Goal: Task Accomplishment & Management: Complete application form

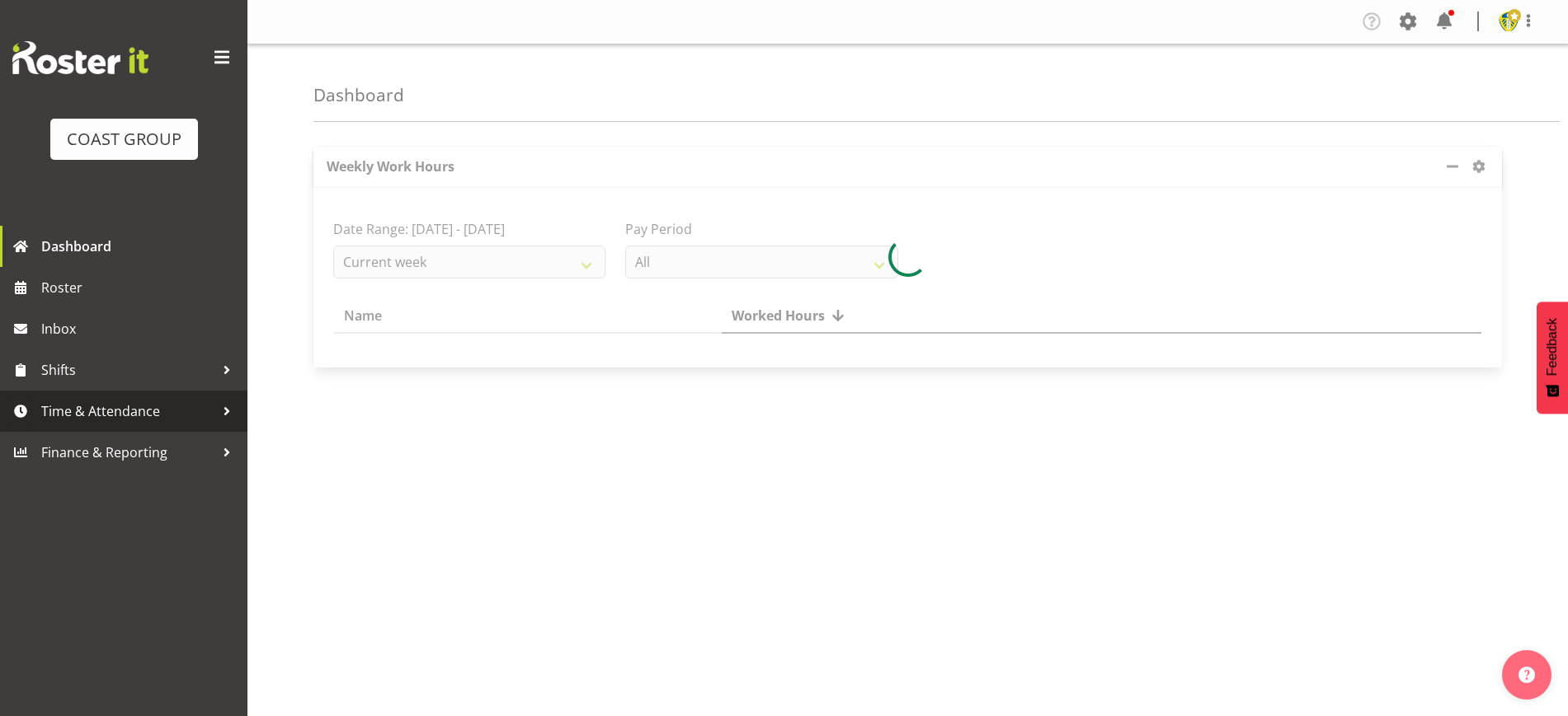
click at [115, 414] on span "Time & Attendance" at bounding box center [128, 411] width 173 height 25
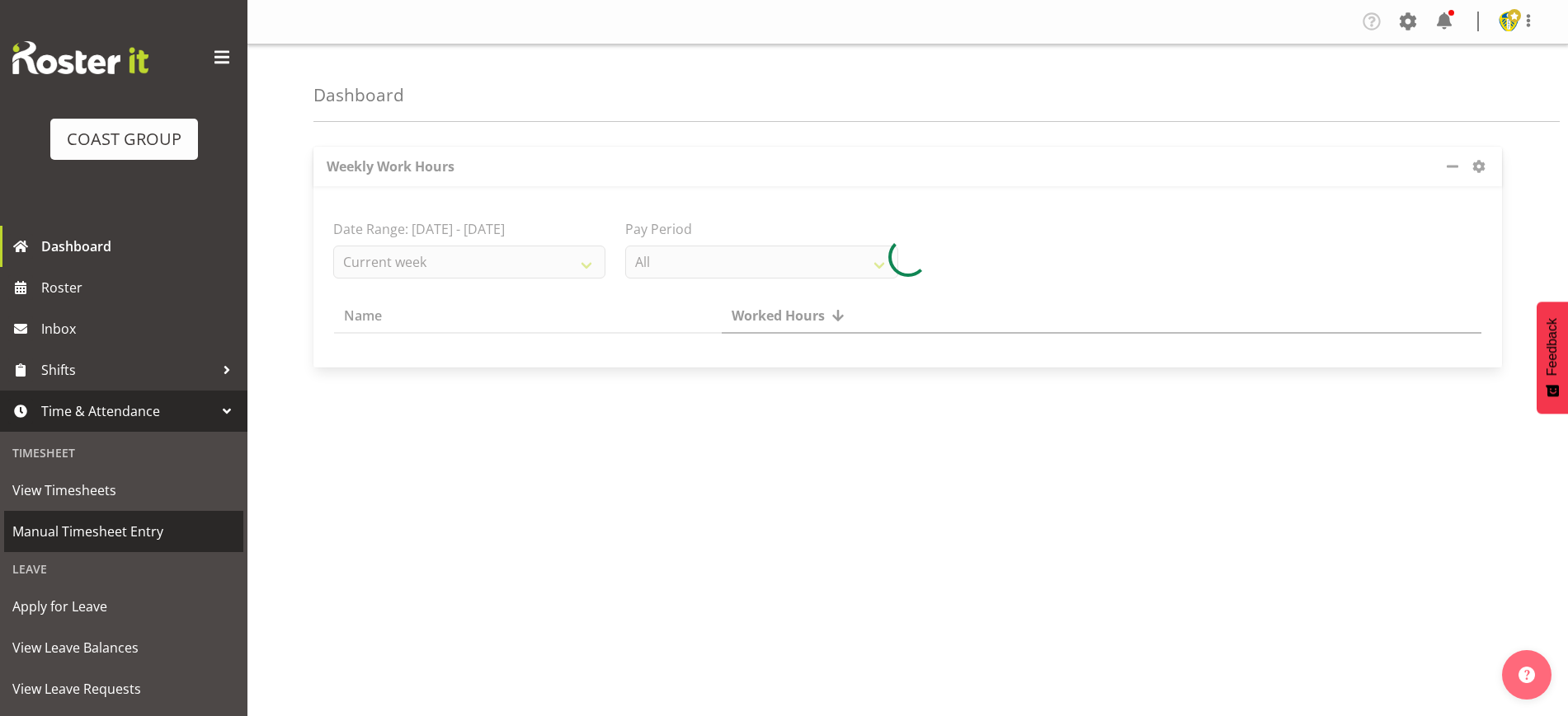
click at [114, 530] on span "Manual Timesheet Entry" at bounding box center [124, 531] width 223 height 25
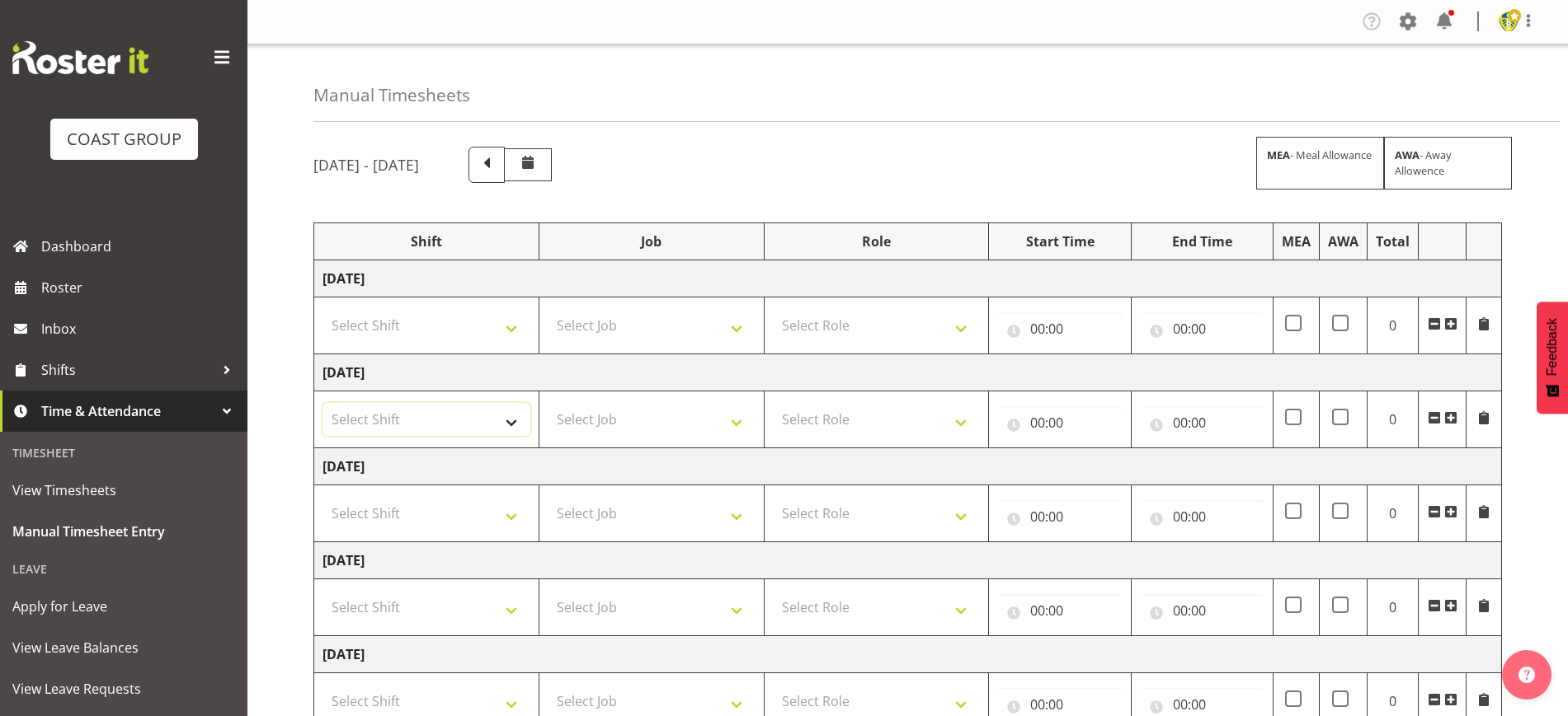
click at [445, 425] on select "Select Shift Break AHICE Break ATSNZ Break All Blacks casual Break Arts [PERSON…" at bounding box center [426, 419] width 208 height 33
select select "1404"
click at [323, 403] on select "Select Shift Break AHICE Break ATSNZ Break All Blacks casual Break Arts [PERSON…" at bounding box center [426, 419] width 208 height 33
click at [667, 419] on select "Select Job 1 Carlton Events 1 [PERSON_NAME][GEOGRAPHIC_DATA] 1 [PERSON_NAME][GE…" at bounding box center [652, 419] width 208 height 33
select select "69"
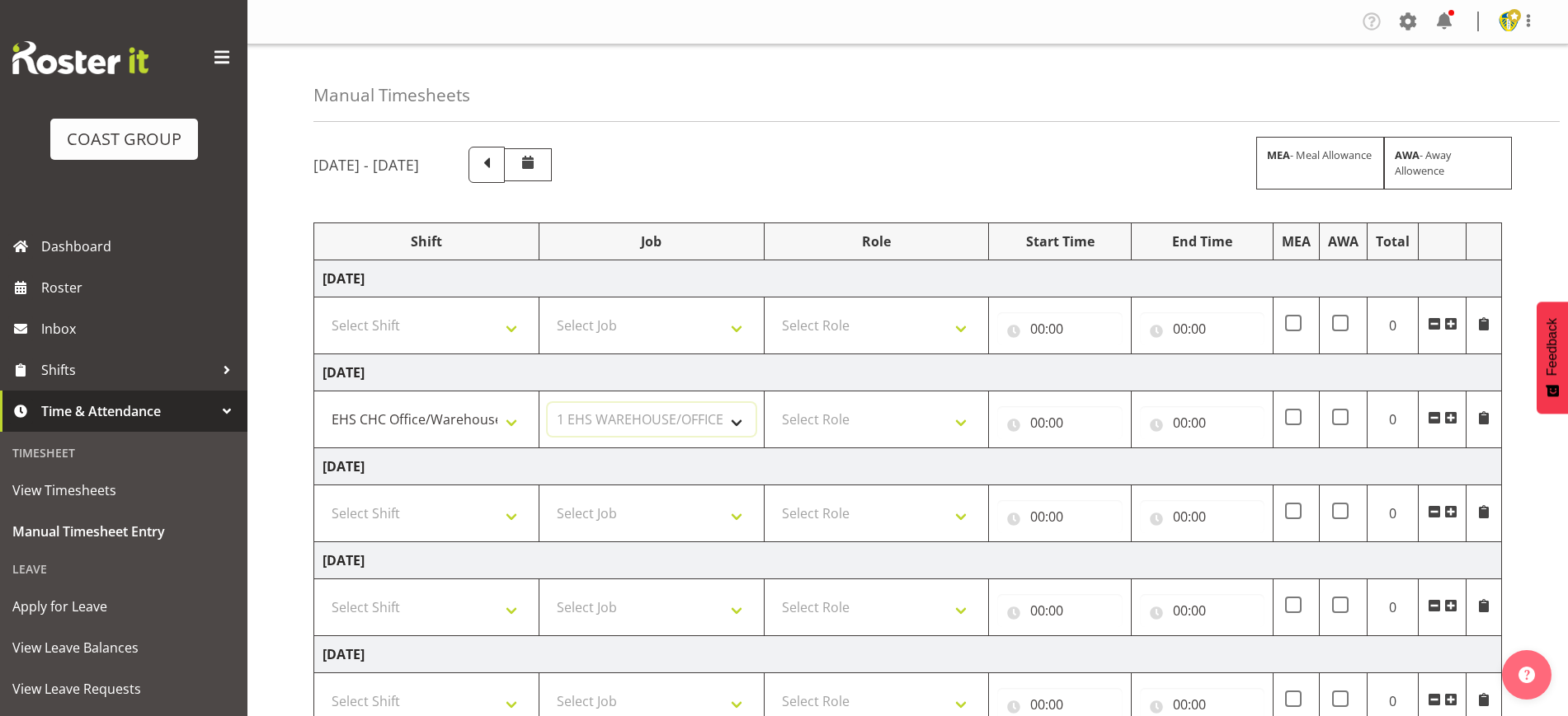
click at [548, 403] on select "Select Job 1 Carlton Events 1 [PERSON_NAME][GEOGRAPHIC_DATA] 1 [PERSON_NAME][GE…" at bounding box center [652, 419] width 208 height 33
click at [927, 427] on select "Select Role ACCOUNT MANAGER Account Manager" at bounding box center [876, 419] width 208 height 33
select select "197"
click at [773, 403] on select "Select Role ACCOUNT MANAGER Account Manager" at bounding box center [876, 419] width 208 height 33
click at [878, 450] on td "[DATE]" at bounding box center [908, 468] width 1188 height 38
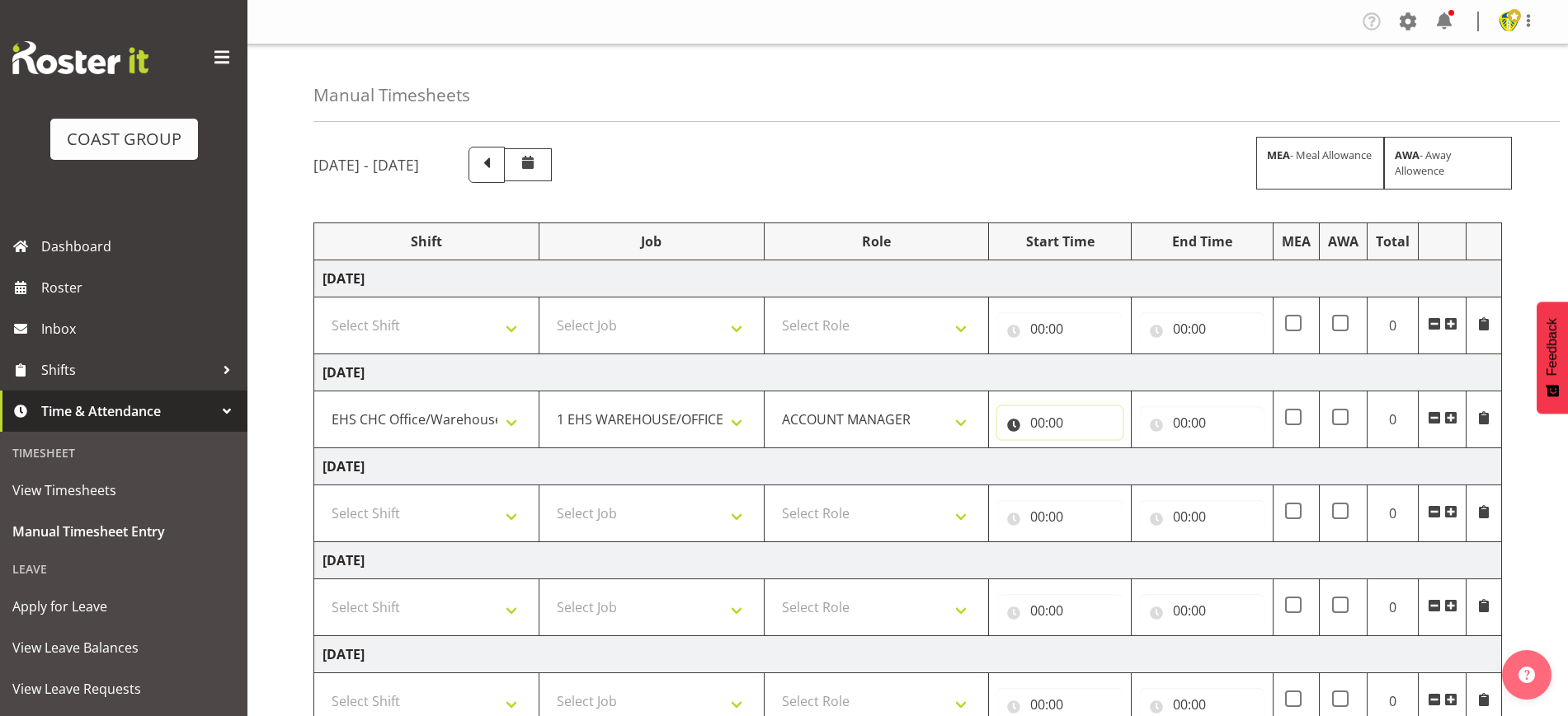
click at [1010, 424] on input "00:00" at bounding box center [1060, 422] width 125 height 33
click at [1118, 476] on select "00 01 02 03 04 05 06 07 08 09 10 11 12 13 14 15 16 17 18 19 20 21 22 23" at bounding box center [1110, 465] width 38 height 33
select select "8"
click at [1091, 449] on select "00 01 02 03 04 05 06 07 08 09 10 11 12 13 14 15 16 17 18 19 20 21 22 23" at bounding box center [1110, 465] width 38 height 33
type input "08:00"
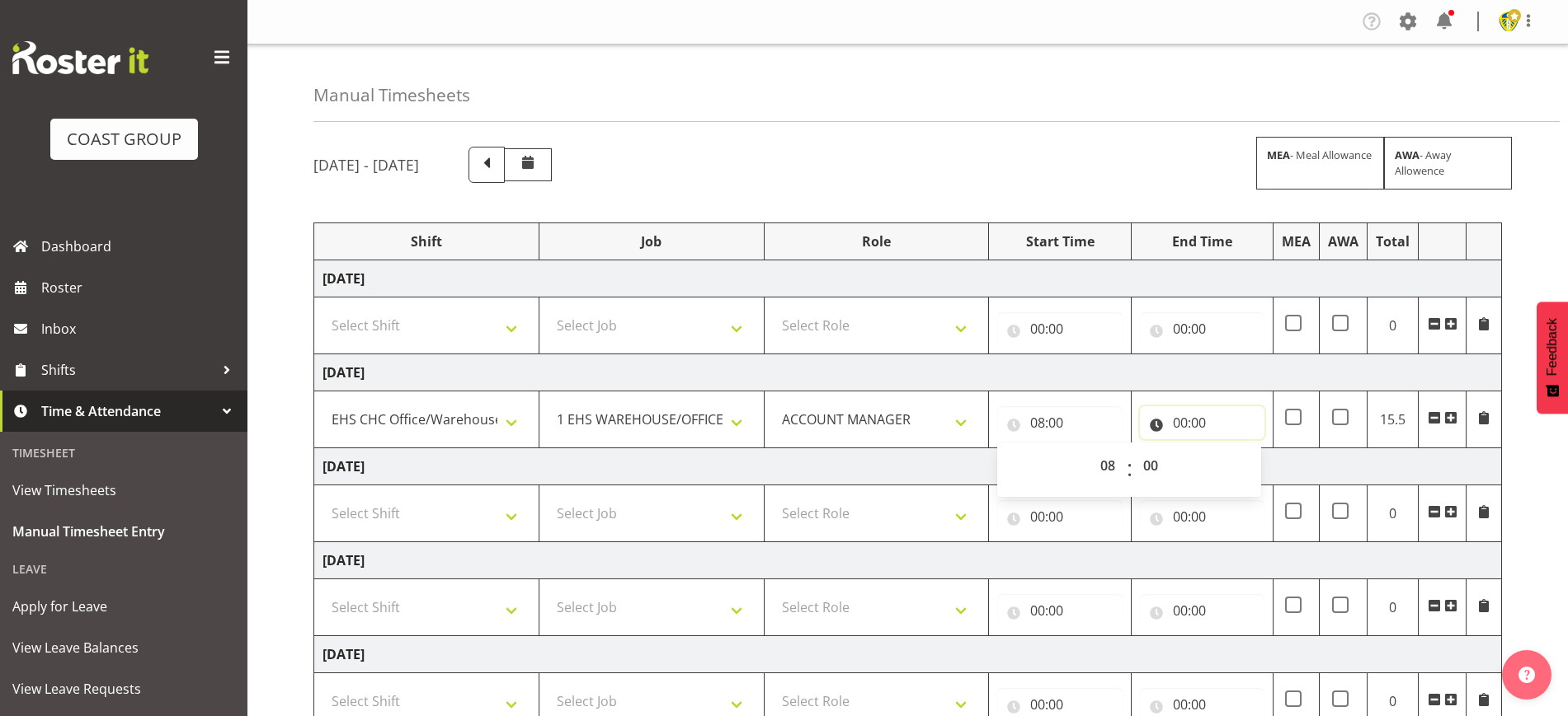
click at [1198, 425] on input "00:00" at bounding box center [1202, 422] width 125 height 33
click at [1245, 466] on select "00 01 02 03 04 05 06 07 08 09 10 11 12 13 14 15 16 17 18 19 20 21 22 23" at bounding box center [1252, 465] width 38 height 33
select select "16"
click at [1234, 449] on select "00 01 02 03 04 05 06 07 08 09 10 11 12 13 14 15 16 17 18 19 20 21 22 23" at bounding box center [1252, 465] width 38 height 33
type input "16:00"
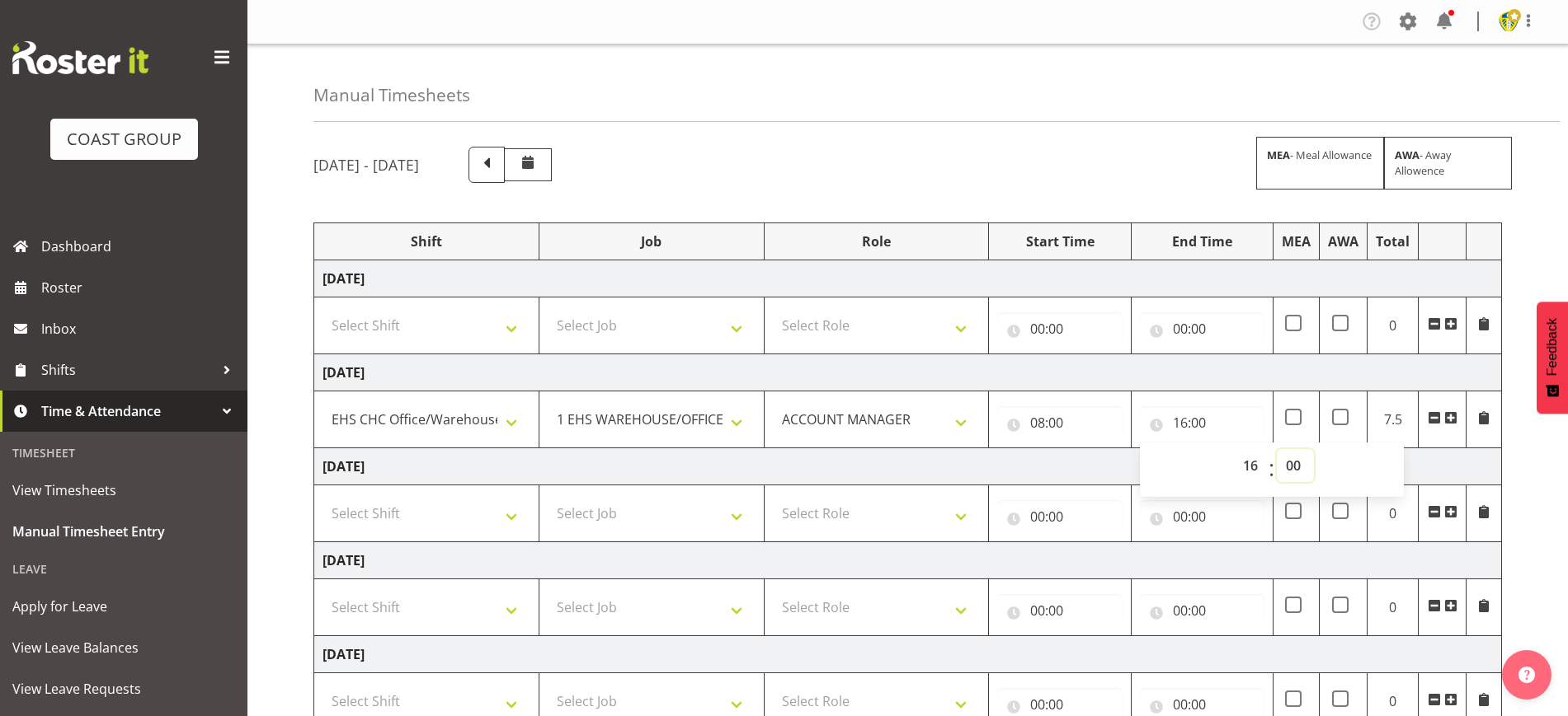
click at [1299, 464] on select "00 01 02 03 04 05 06 07 08 09 10 11 12 13 14 15 16 17 18 19 20 21 22 23 24 25 2…" at bounding box center [1296, 465] width 38 height 33
click at [1255, 470] on select "00 01 02 03 04 05 06 07 08 09 10 11 12 13 14 15 16 17 18 19 20 21 22 23" at bounding box center [1252, 465] width 38 height 33
select select "17"
click at [1234, 449] on select "00 01 02 03 04 05 06 07 08 09 10 11 12 13 14 15 16 17 18 19 20 21 22 23" at bounding box center [1252, 465] width 38 height 33
type input "17:00"
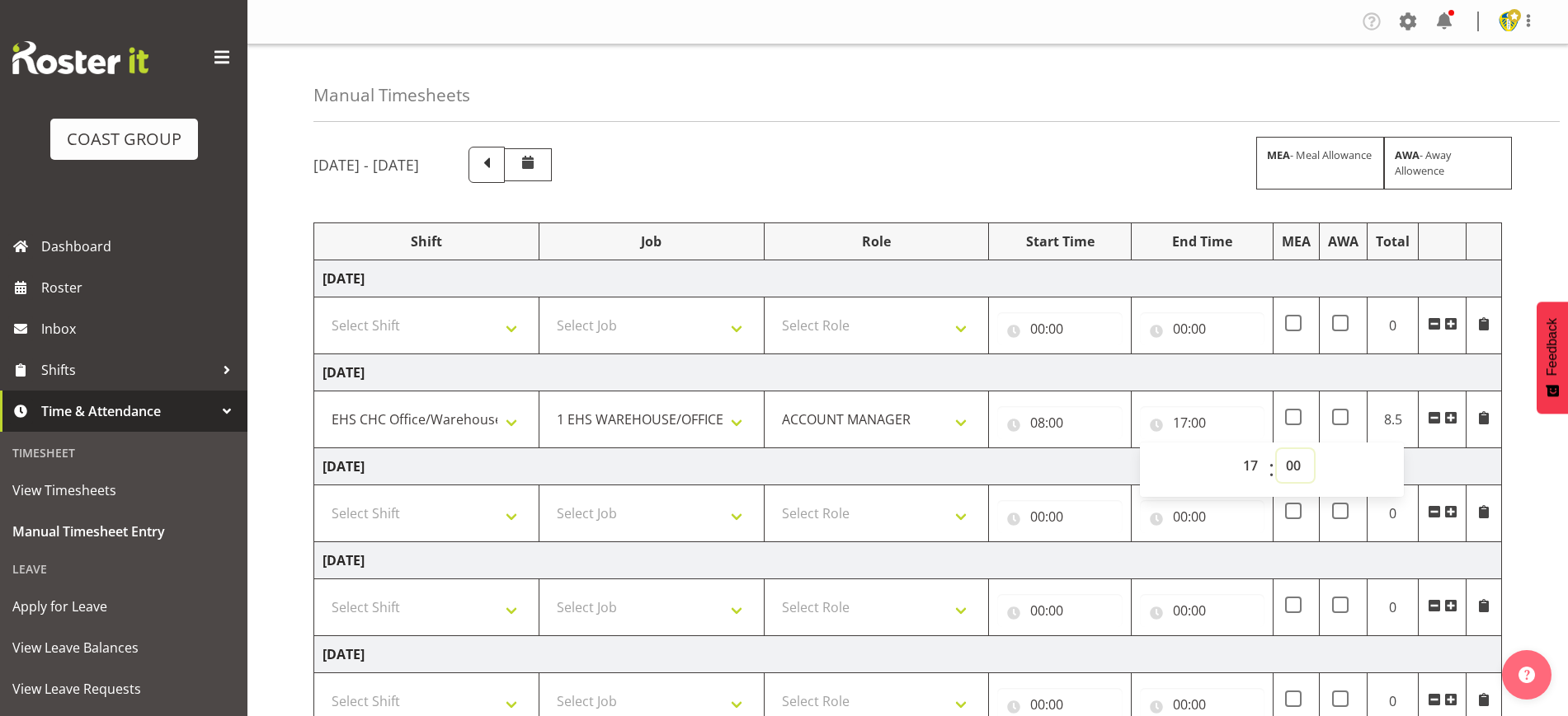
click at [1292, 469] on select "00 01 02 03 04 05 06 07 08 09 10 11 12 13 14 15 16 17 18 19 20 21 22 23 24 25 2…" at bounding box center [1296, 465] width 38 height 33
select select "15"
click at [1277, 449] on select "00 01 02 03 04 05 06 07 08 09 10 11 12 13 14 15 16 17 18 19 20 21 22 23 24 25 2…" at bounding box center [1296, 465] width 38 height 33
type input "17:15"
click at [1528, 454] on div "[DATE] - [DATE] MEA - Meal Allowance AWA - Away Allowence Shift Job Role Start …" at bounding box center [941, 573] width 1254 height 876
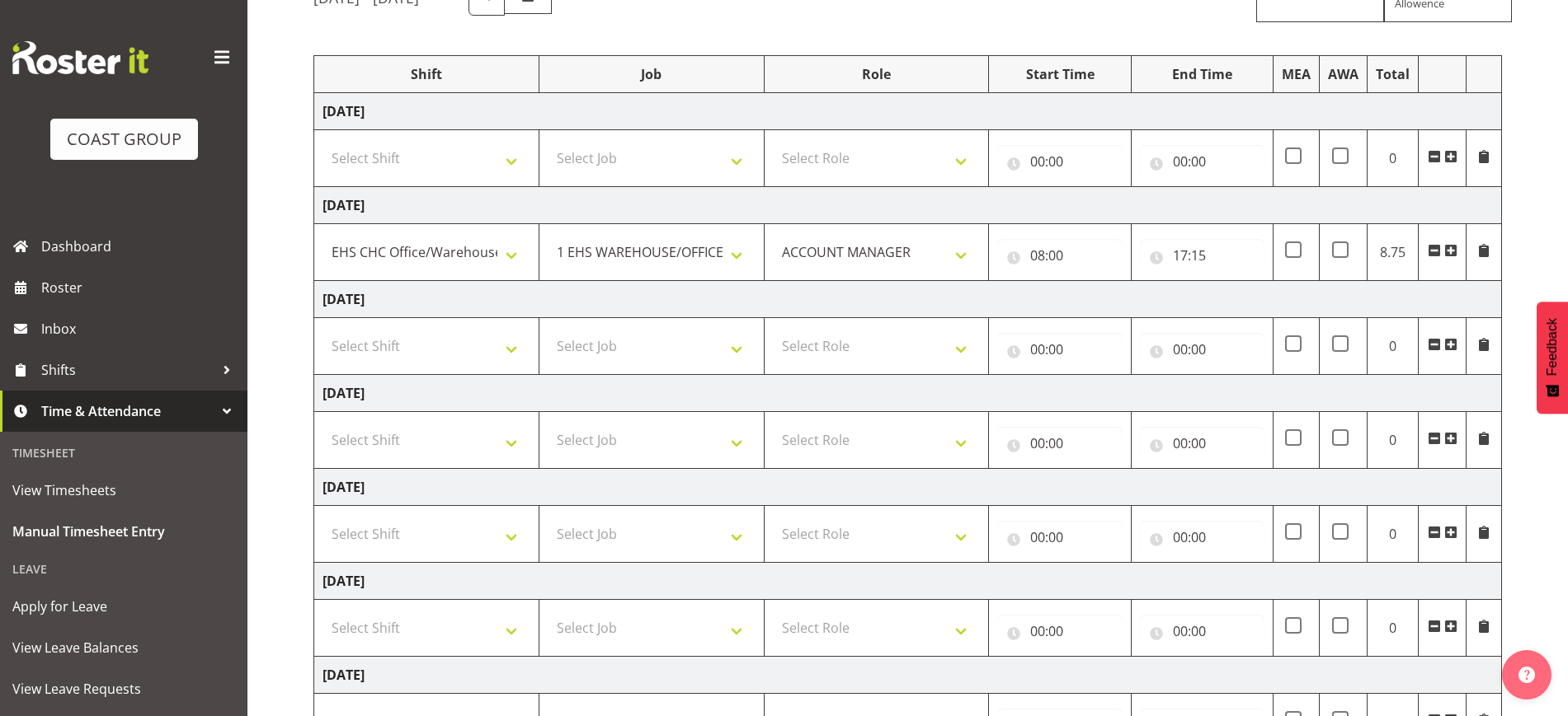
scroll to position [195, 0]
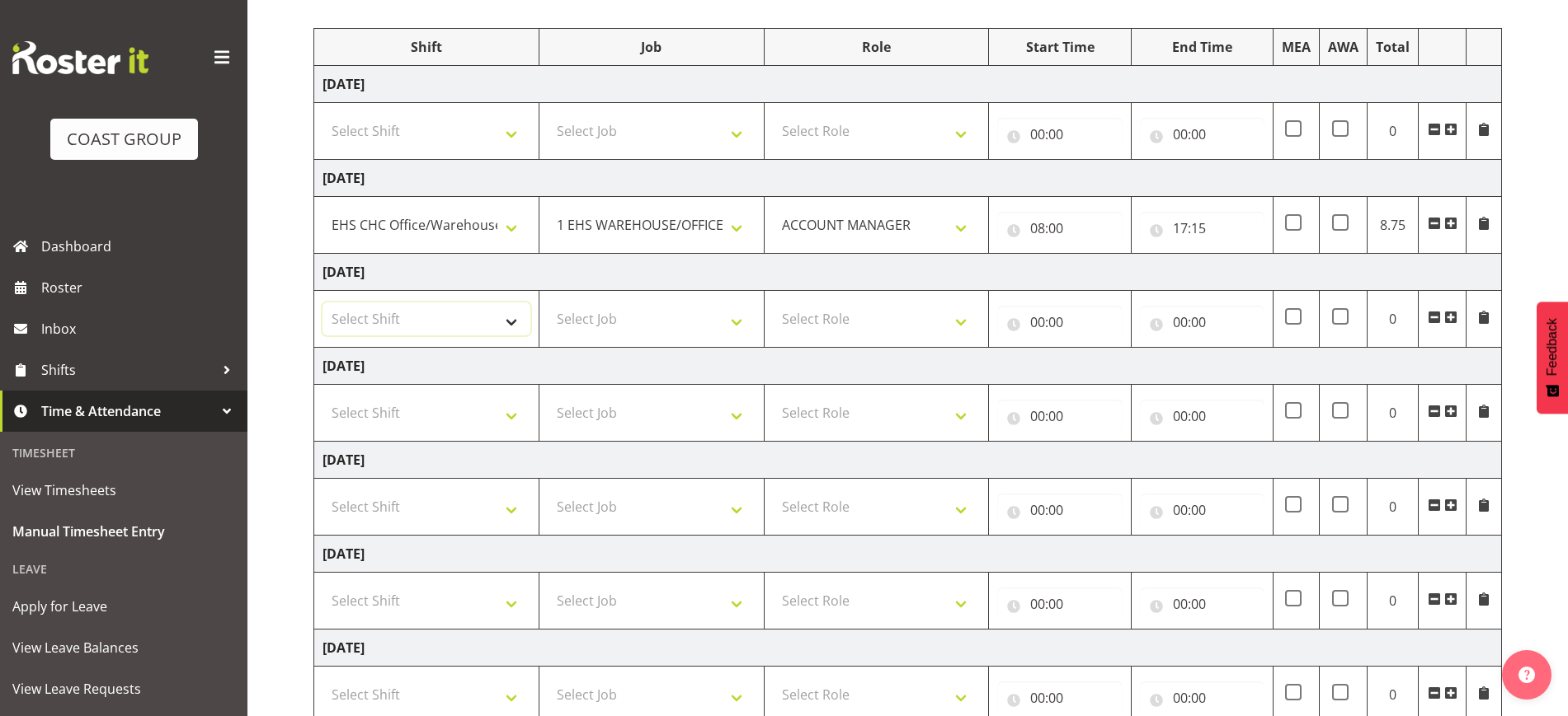
click at [465, 318] on select "Select Shift Break AHICE Break ATSNZ Break All Blacks casual Break Arts [PERSON…" at bounding box center [426, 318] width 208 height 33
select select "1404"
click at [323, 303] on select "Select Shift Break AHICE Break ATSNZ Break All Blacks casual Break Arts [PERSON…" at bounding box center [426, 318] width 208 height 33
click at [659, 326] on select "Select Job 1 Carlton Events 1 [PERSON_NAME][GEOGRAPHIC_DATA] 1 [PERSON_NAME][GE…" at bounding box center [652, 318] width 208 height 33
select select "69"
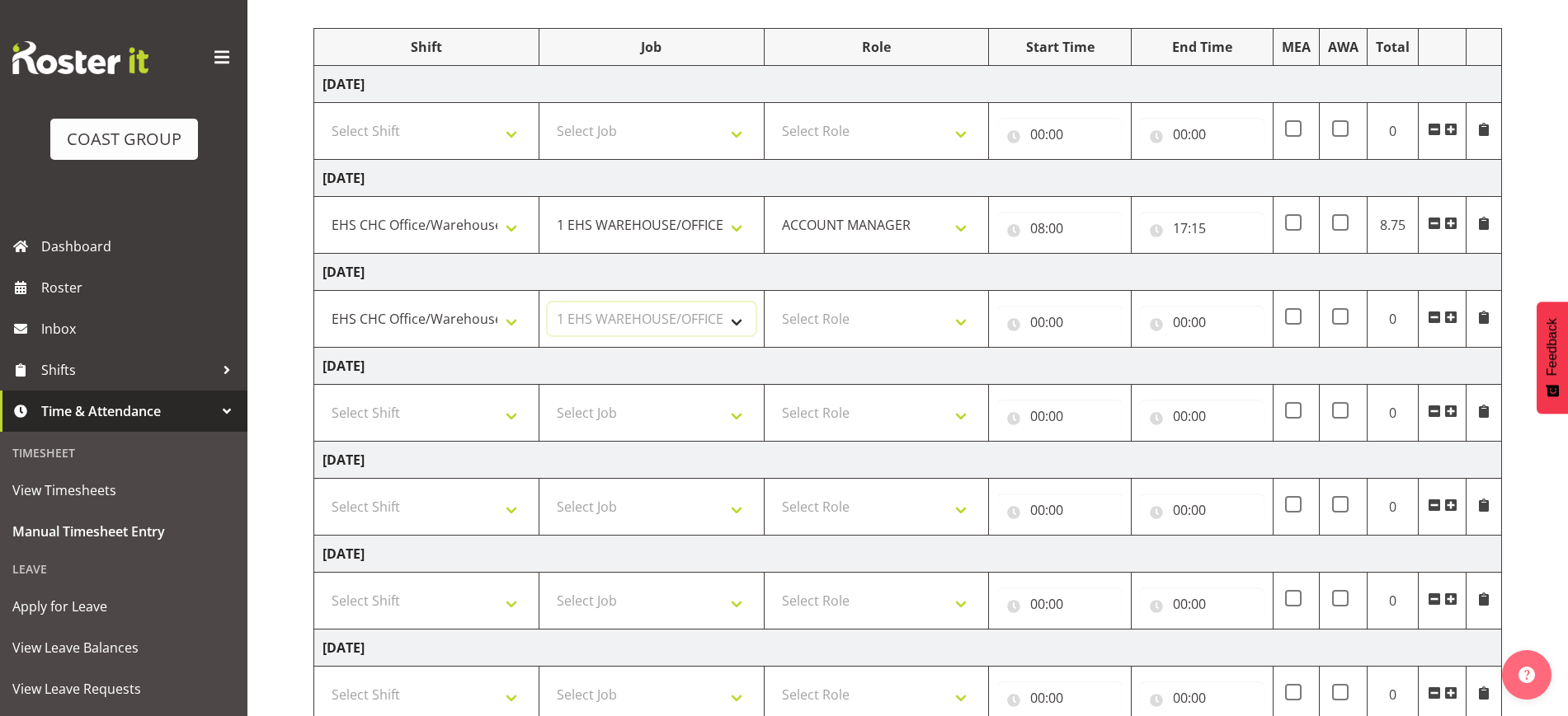
click at [548, 303] on select "Select Job 1 Carlton Events 1 [PERSON_NAME][GEOGRAPHIC_DATA] 1 [PERSON_NAME][GE…" at bounding box center [652, 318] width 208 height 33
click at [917, 270] on td "[DATE]" at bounding box center [908, 273] width 1188 height 38
drag, startPoint x: 877, startPoint y: 339, endPoint x: 843, endPoint y: 315, distance: 41.6
click at [843, 315] on td "Select Role ACCOUNT MANAGER Account Manager" at bounding box center [876, 319] width 226 height 57
click at [843, 315] on select "Select Role ACCOUNT MANAGER Account Manager" at bounding box center [876, 318] width 208 height 33
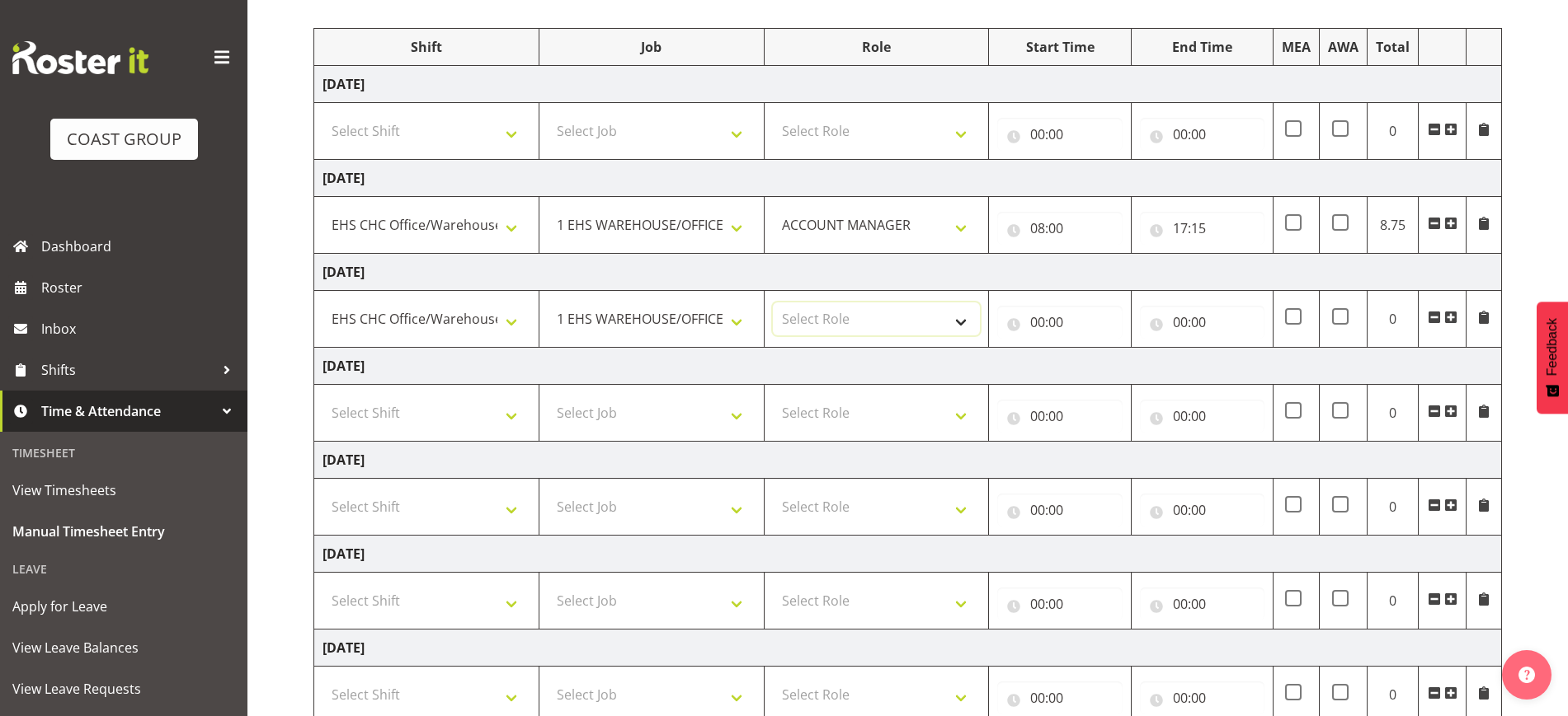
select select "197"
click at [773, 303] on select "Select Role ACCOUNT MANAGER Account Manager" at bounding box center [876, 318] width 208 height 33
click at [1067, 324] on input "00:00" at bounding box center [1060, 321] width 125 height 33
click at [1107, 373] on select "00 01 02 03 04 05 06 07 08 09 10 11 12 13 14 15 16 17 18 19 20 21 22 23" at bounding box center [1110, 365] width 38 height 33
select select "14"
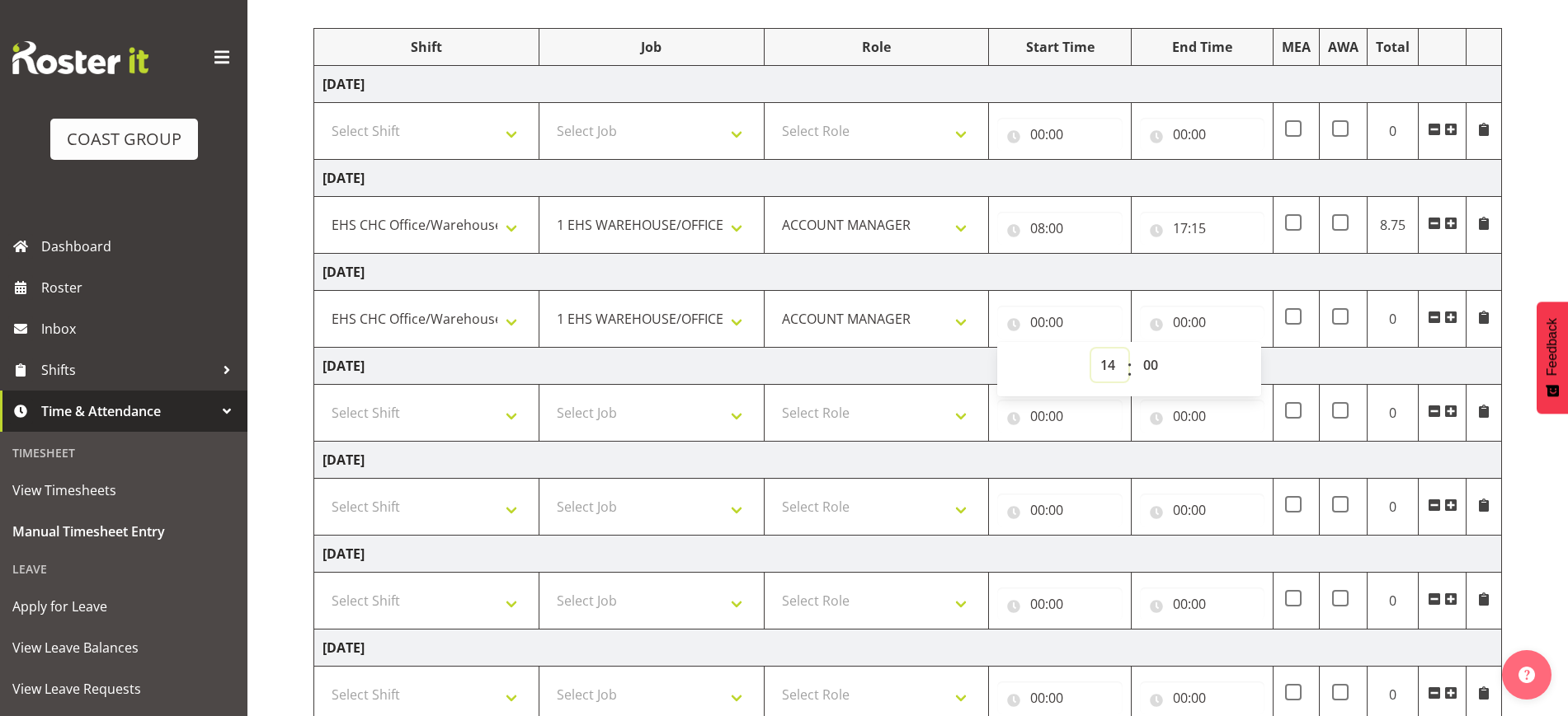
click at [1091, 349] on select "00 01 02 03 04 05 06 07 08 09 10 11 12 13 14 15 16 17 18 19 20 21 22 23" at bounding box center [1110, 365] width 38 height 33
type input "14:00"
click at [1208, 329] on input "00:00" at bounding box center [1202, 321] width 125 height 33
click at [1239, 360] on select "00 01 02 03 04 05 06 07 08 09 10 11 12 13 14 15 16 17 18 19 20 21 22 23" at bounding box center [1252, 365] width 38 height 33
select select "15"
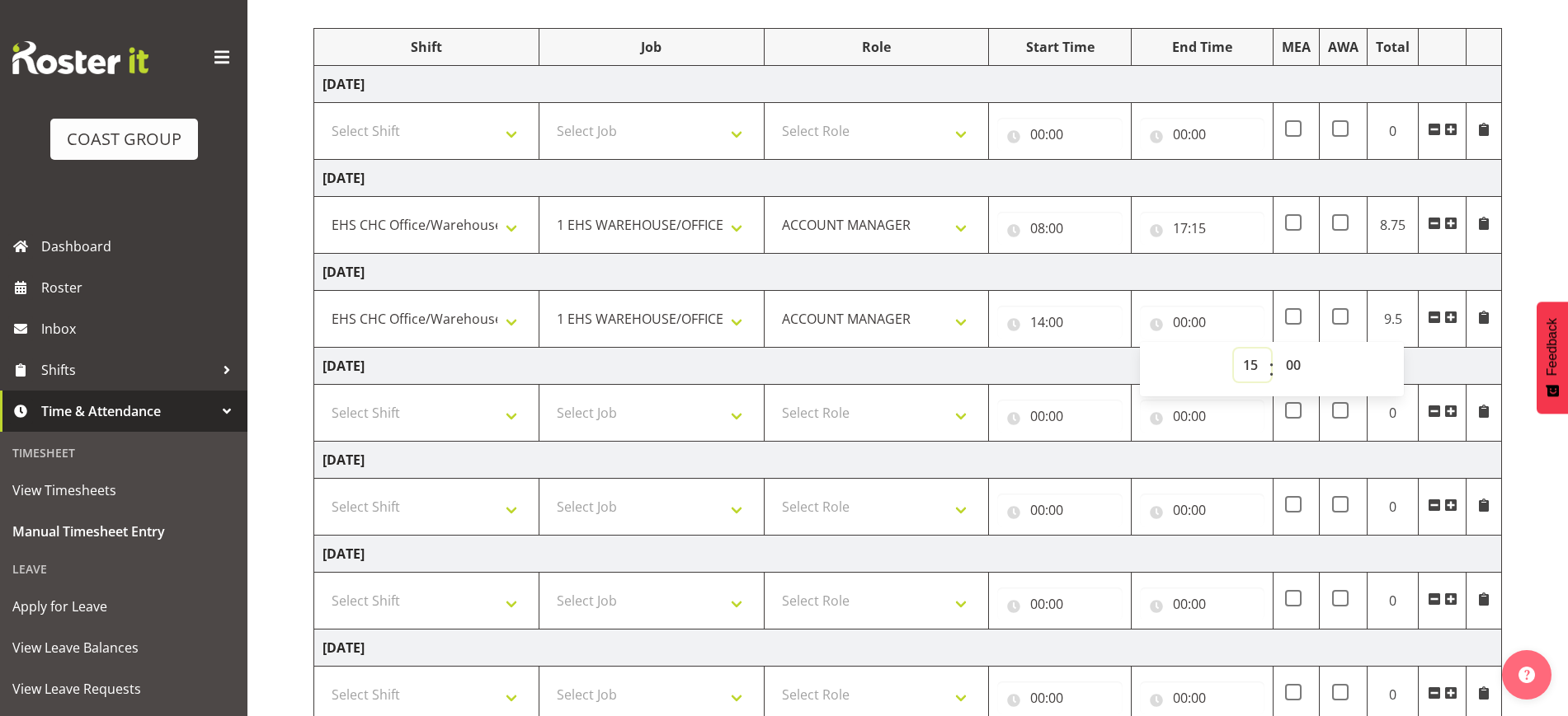
click at [1234, 349] on select "00 01 02 03 04 05 06 07 08 09 10 11 12 13 14 15 16 17 18 19 20 21 22 23" at bounding box center [1252, 365] width 38 height 33
type input "15:00"
click at [1289, 364] on select "00 01 02 03 04 05 06 07 08 09 10 11 12 13 14 15 16 17 18 19 20 21 22 23 24 25 2…" at bounding box center [1296, 365] width 38 height 33
select select "30"
click at [1277, 349] on select "00 01 02 03 04 05 06 07 08 09 10 11 12 13 14 15 16 17 18 19 20 21 22 23 24 25 2…" at bounding box center [1296, 365] width 38 height 33
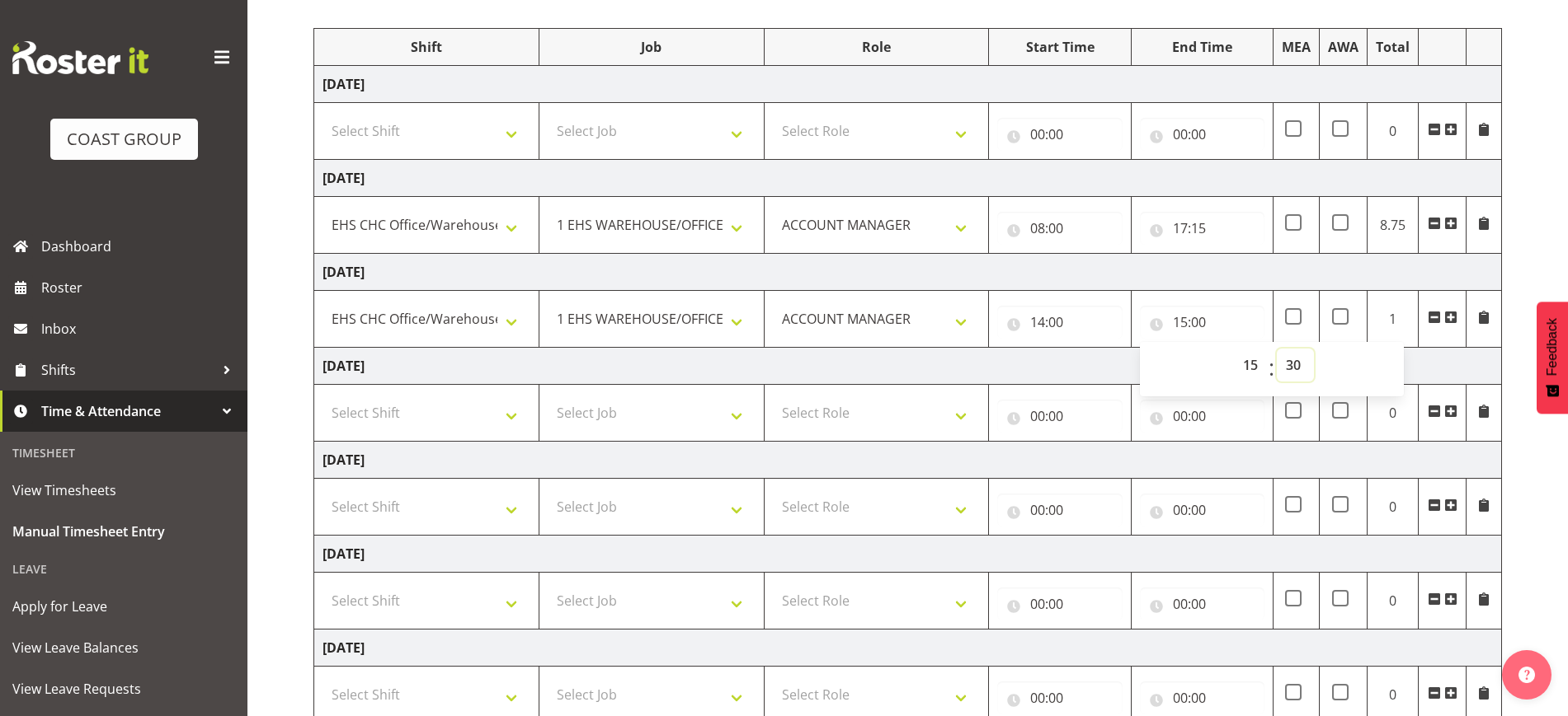
type input "15:30"
click at [1520, 249] on div "[DATE] - [DATE] MEA - Meal Allowance AWA - Away Allowence Shift Job Role Start …" at bounding box center [941, 378] width 1254 height 876
click at [457, 413] on select "Select Shift Break AHICE Break ATSNZ Break All Blacks casual Break Arts [PERSON…" at bounding box center [426, 412] width 208 height 33
click at [400, 404] on select "Select Shift Break AHICE Break ATSNZ Break All Blacks casual Break Arts [PERSON…" at bounding box center [426, 412] width 208 height 33
select select "1404"
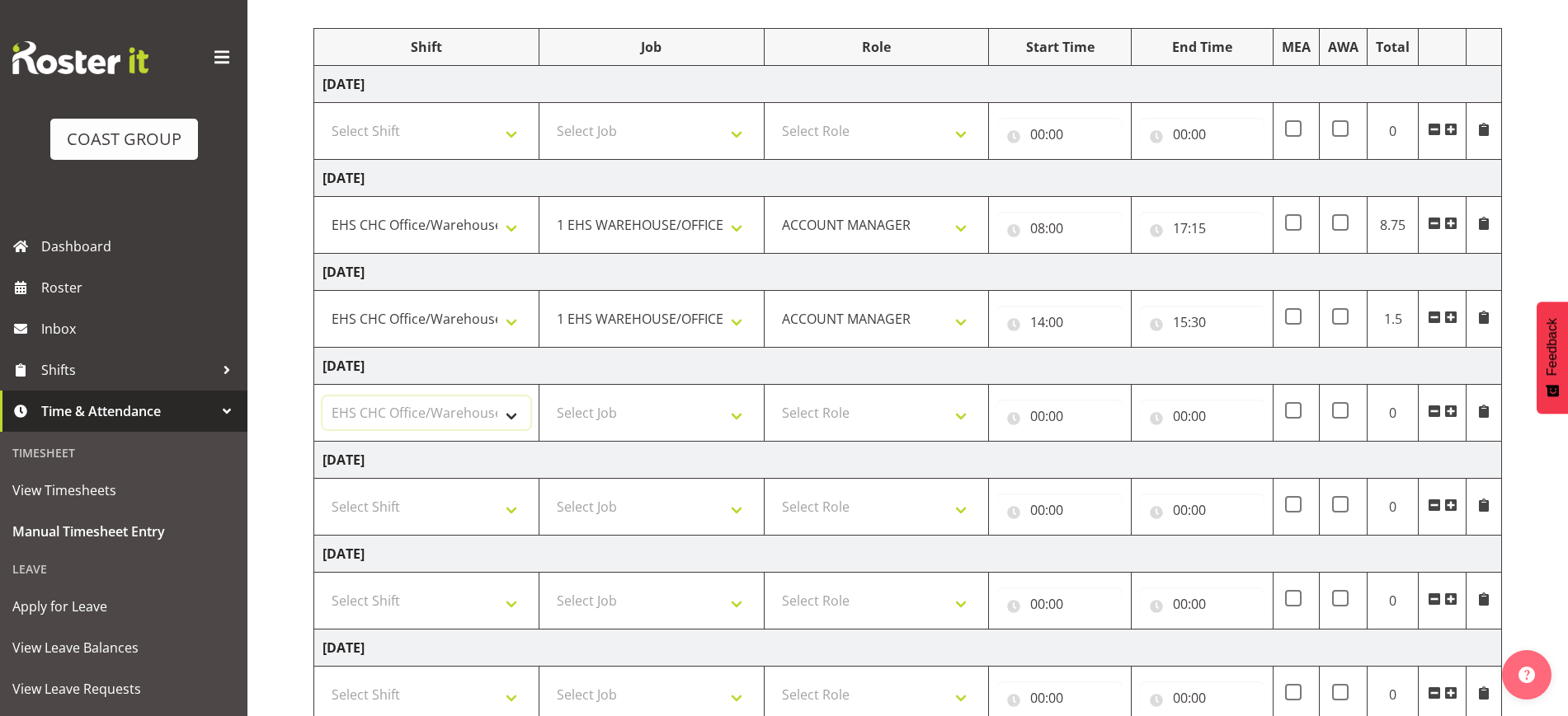
click at [323, 397] on select "Select Shift Break AHICE Break ATSNZ Break All Blacks casual Break Arts [PERSON…" at bounding box center [426, 412] width 208 height 33
click at [679, 428] on select "Select Job 1 Carlton Events 1 [PERSON_NAME][GEOGRAPHIC_DATA] 1 [PERSON_NAME][GE…" at bounding box center [652, 412] width 208 height 33
select select "69"
click at [548, 397] on select "Select Job 1 Carlton Events 1 [PERSON_NAME][GEOGRAPHIC_DATA] 1 [PERSON_NAME][GE…" at bounding box center [652, 412] width 208 height 33
click at [908, 393] on td "Select Role ACCOUNT MANAGER Account Manager" at bounding box center [876, 413] width 226 height 57
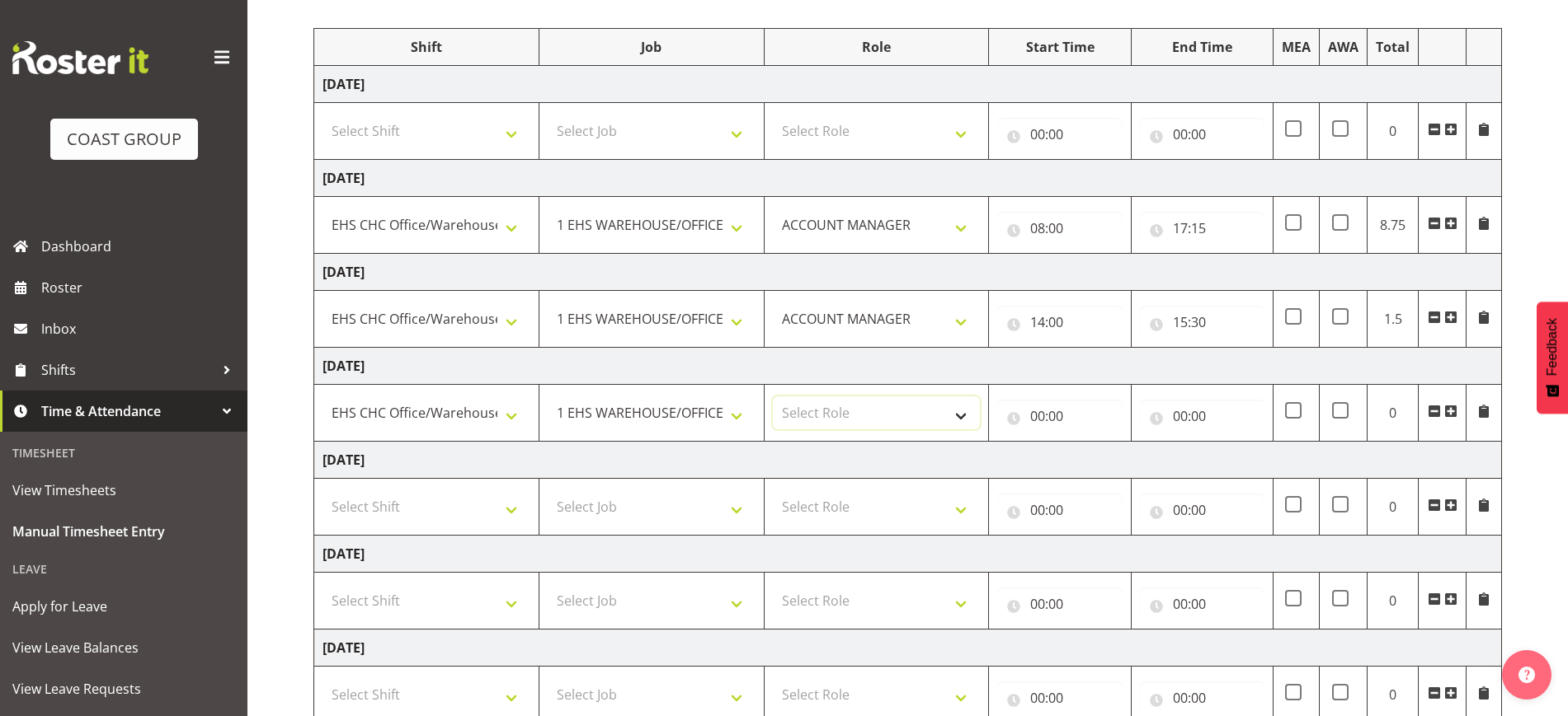
click at [920, 414] on select "Select Role ACCOUNT MANAGER Account Manager" at bounding box center [876, 412] width 208 height 33
select select "197"
click at [773, 397] on select "Select Role ACCOUNT MANAGER Account Manager" at bounding box center [876, 412] width 208 height 33
click at [1054, 420] on input "00:00" at bounding box center [1060, 415] width 125 height 33
click at [1101, 462] on select "00 01 02 03 04 05 06 07 08 09 10 11 12 13 14 15 16 17 18 19 20 21 22 23" at bounding box center [1110, 459] width 38 height 33
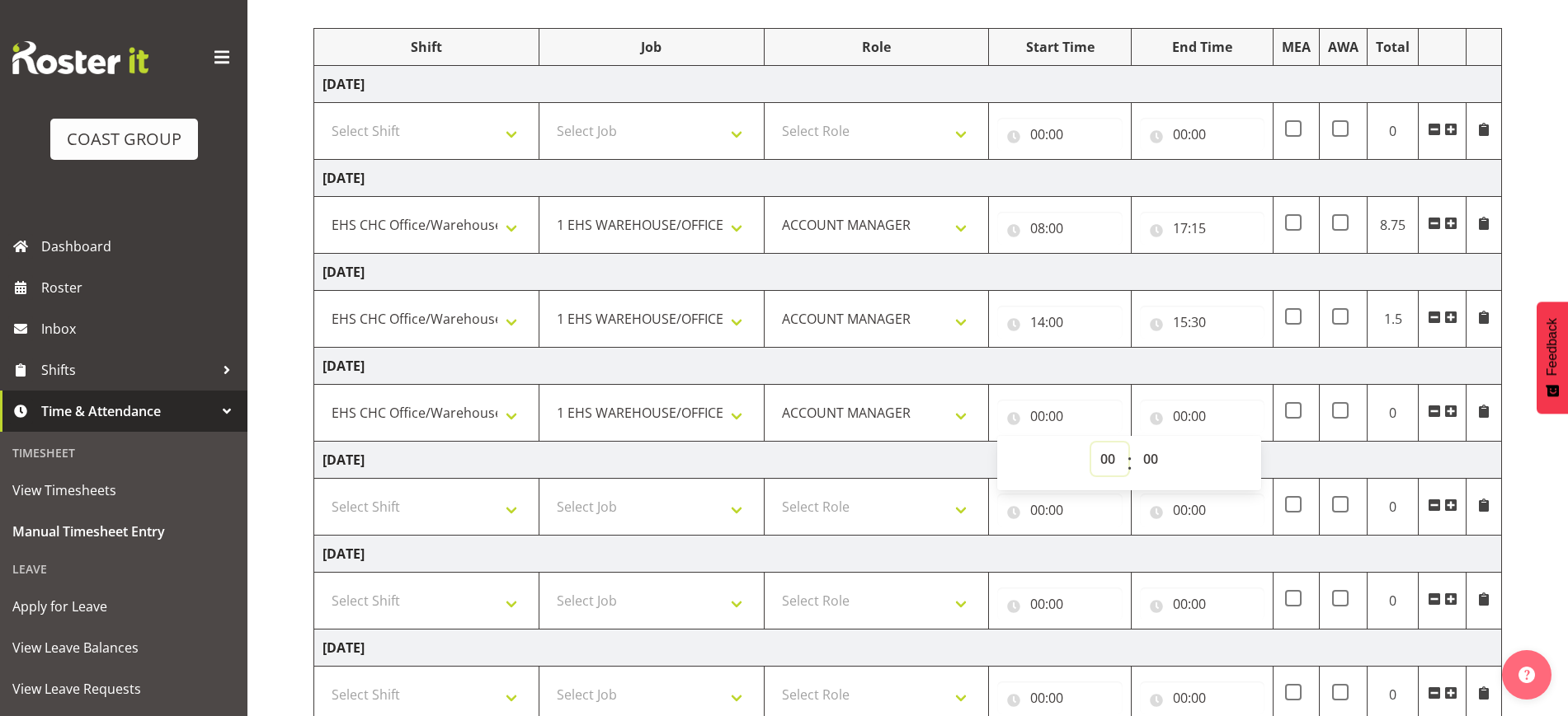
select select "15"
click at [1091, 443] on select "00 01 02 03 04 05 06 07 08 09 10 11 12 13 14 15 16 17 18 19 20 21 22 23" at bounding box center [1110, 459] width 38 height 33
type input "15:00"
click at [1152, 449] on select "00 01 02 03 04 05 06 07 08 09 10 11 12 13 14 15 16 17 18 19 20 21 22 23 24 25 2…" at bounding box center [1153, 459] width 38 height 33
select select "30"
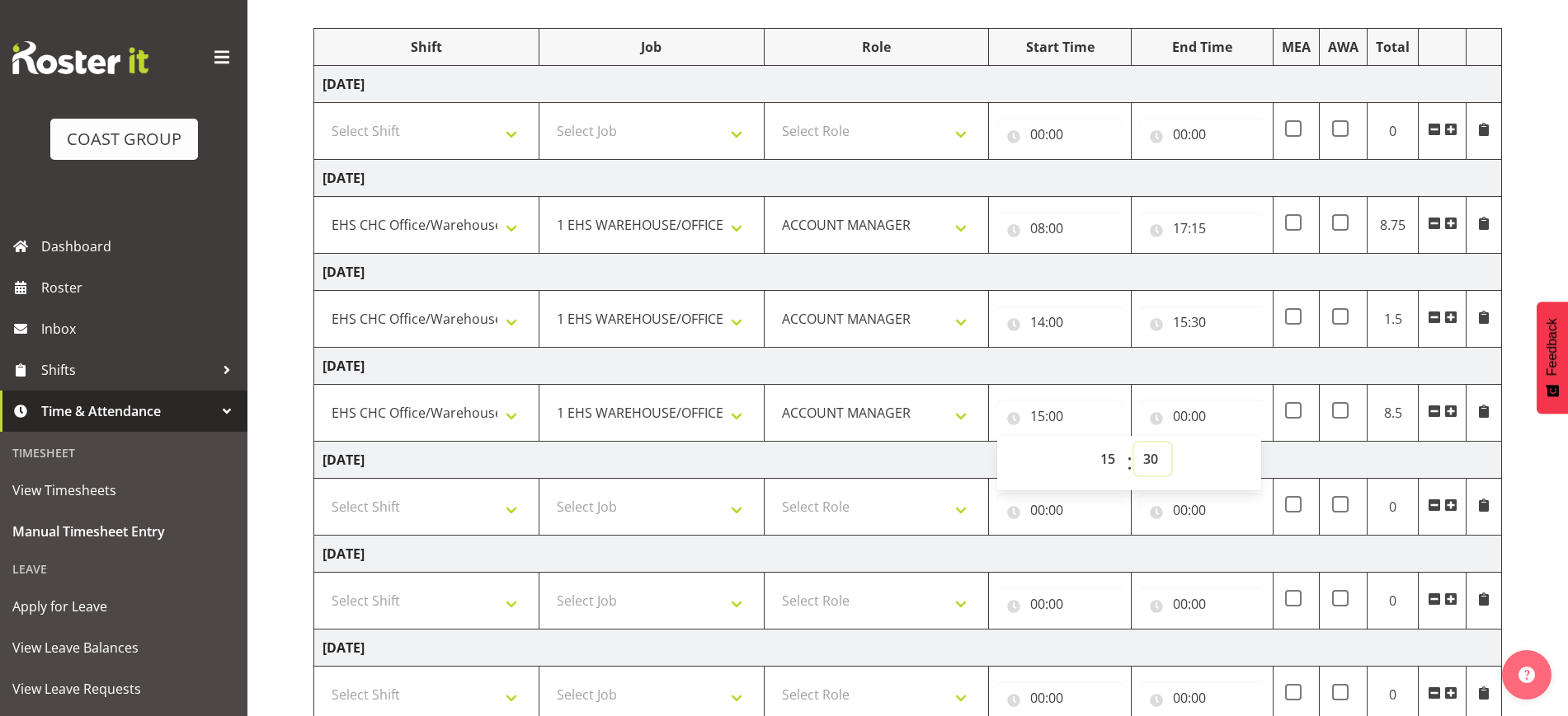
click at [1134, 443] on select "00 01 02 03 04 05 06 07 08 09 10 11 12 13 14 15 16 17 18 19 20 21 22 23 24 25 2…" at bounding box center [1153, 459] width 38 height 33
type input "15:30"
click at [1203, 419] on input "00:00" at bounding box center [1202, 415] width 125 height 33
click at [1248, 454] on select "00 01 02 03 04 05 06 07 08 09 10 11 12 13 14 15 16 17 18 19 20 21 22 23" at bounding box center [1252, 459] width 38 height 33
select select "17"
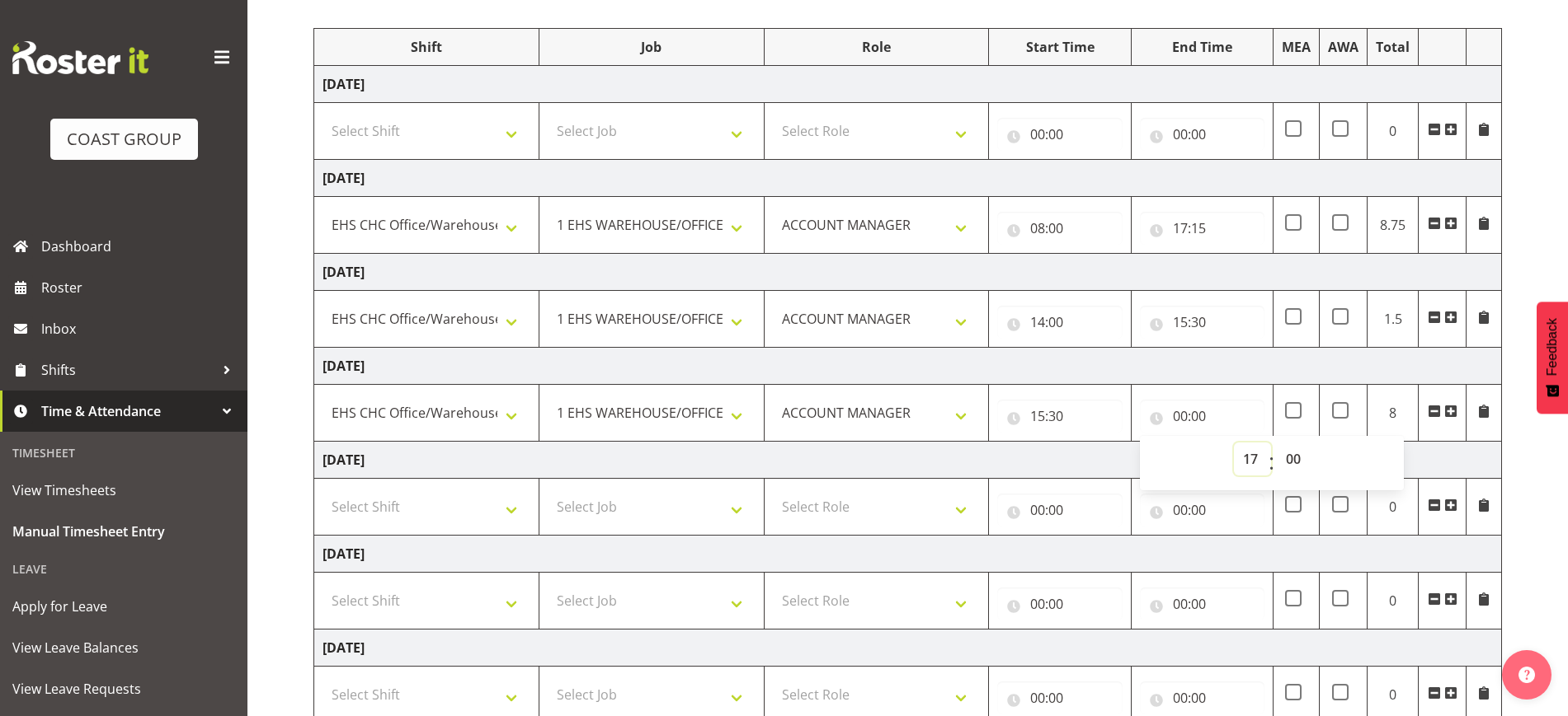
click at [1234, 443] on select "00 01 02 03 04 05 06 07 08 09 10 11 12 13 14 15 16 17 18 19 20 21 22 23" at bounding box center [1252, 459] width 38 height 33
type input "17:00"
click at [1520, 475] on div "[DATE] - [DATE] MEA - Meal Allowance AWA - Away Allowence Shift Job Role Start …" at bounding box center [941, 378] width 1254 height 876
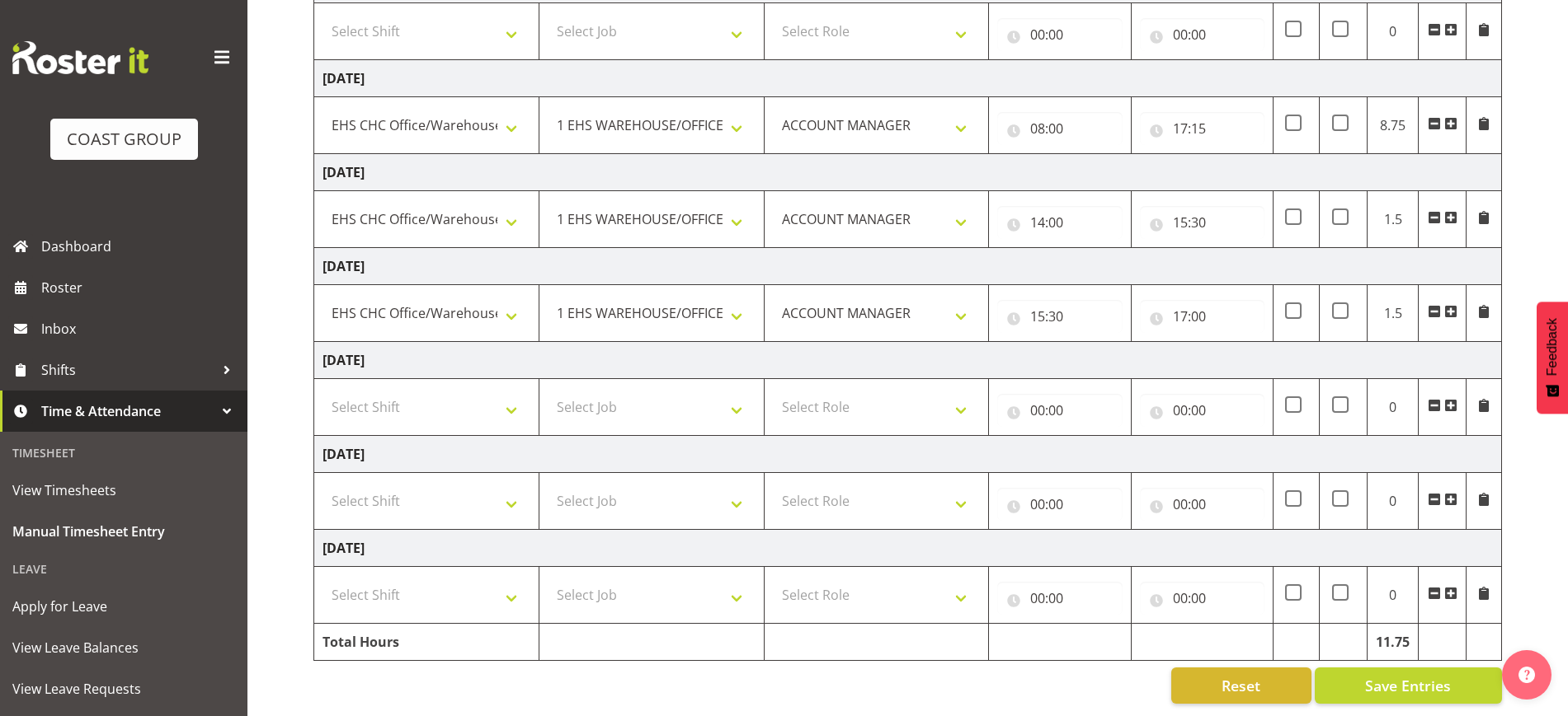
scroll to position [310, 0]
click at [1432, 676] on span "Save Entries" at bounding box center [1408, 686] width 86 height 22
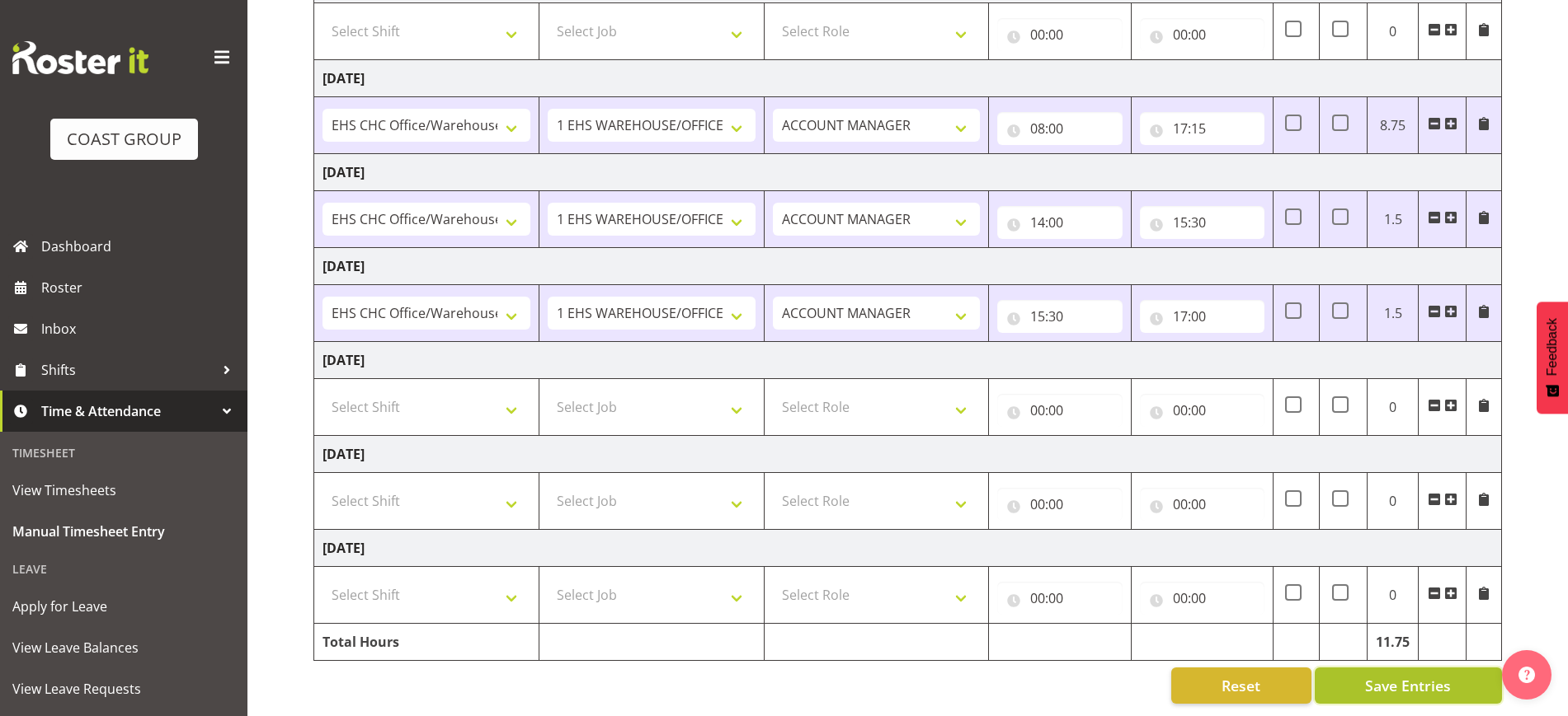
click at [1422, 675] on span "Save Entries" at bounding box center [1408, 686] width 86 height 22
click at [448, 485] on select "Select Shift Break AHICE Break ATSNZ Break All Blacks casual Break Arts [PERSON…" at bounding box center [426, 500] width 208 height 33
select select "1404"
click at [323, 485] on select "Select Shift Break AHICE Break ATSNZ Break All Blacks casual Break Arts [PERSON…" at bounding box center [426, 500] width 208 height 33
click at [636, 485] on select "Select Job 1 Carlton Events 1 [PERSON_NAME][GEOGRAPHIC_DATA] 1 [PERSON_NAME][GE…" at bounding box center [652, 500] width 208 height 33
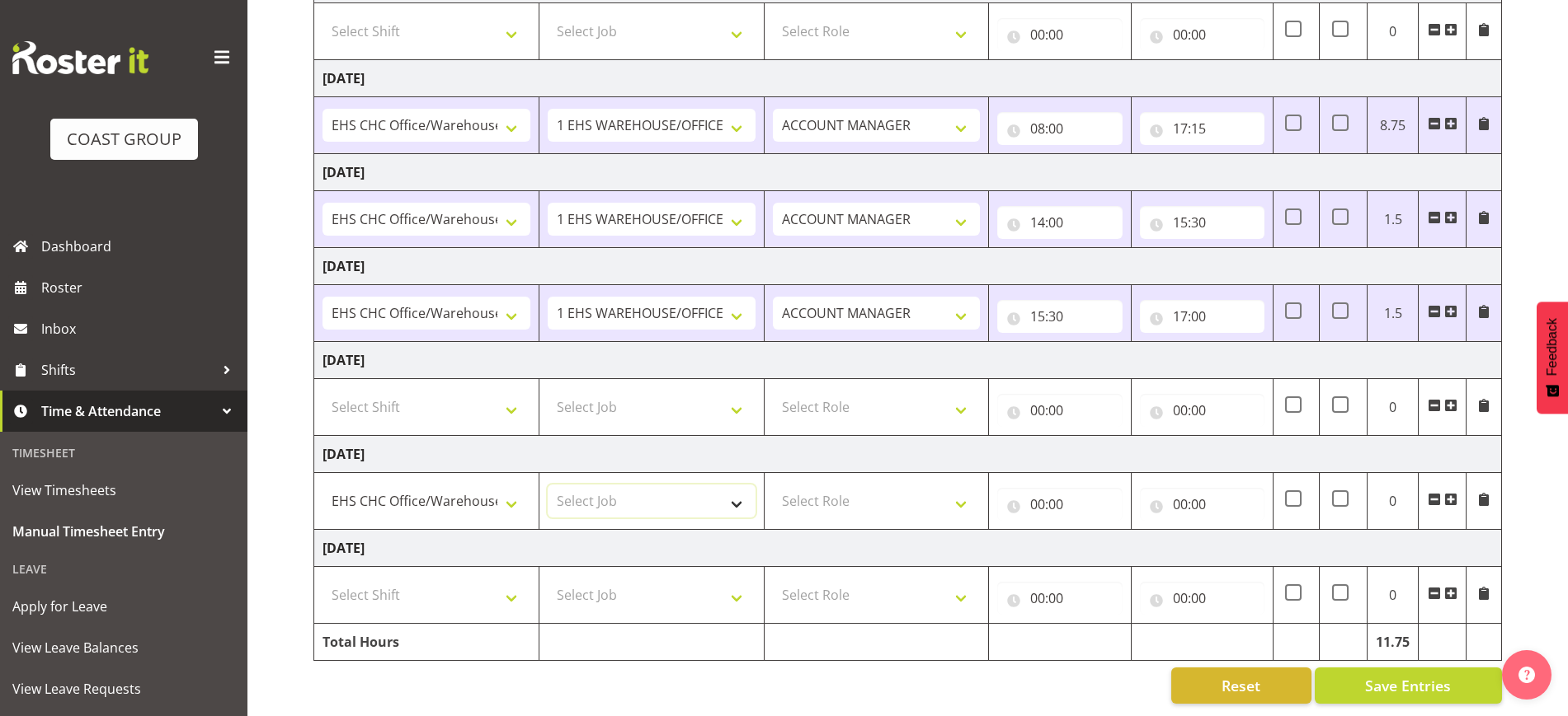
select select "69"
click at [548, 485] on select "Select Job 1 Carlton Events 1 [PERSON_NAME][GEOGRAPHIC_DATA] 1 [PERSON_NAME][GE…" at bounding box center [652, 500] width 208 height 33
click at [900, 492] on select "Select Role ACCOUNT MANAGER Account Manager" at bounding box center [876, 500] width 208 height 33
select select "197"
click at [773, 485] on select "Select Role ACCOUNT MANAGER Account Manager" at bounding box center [876, 500] width 208 height 33
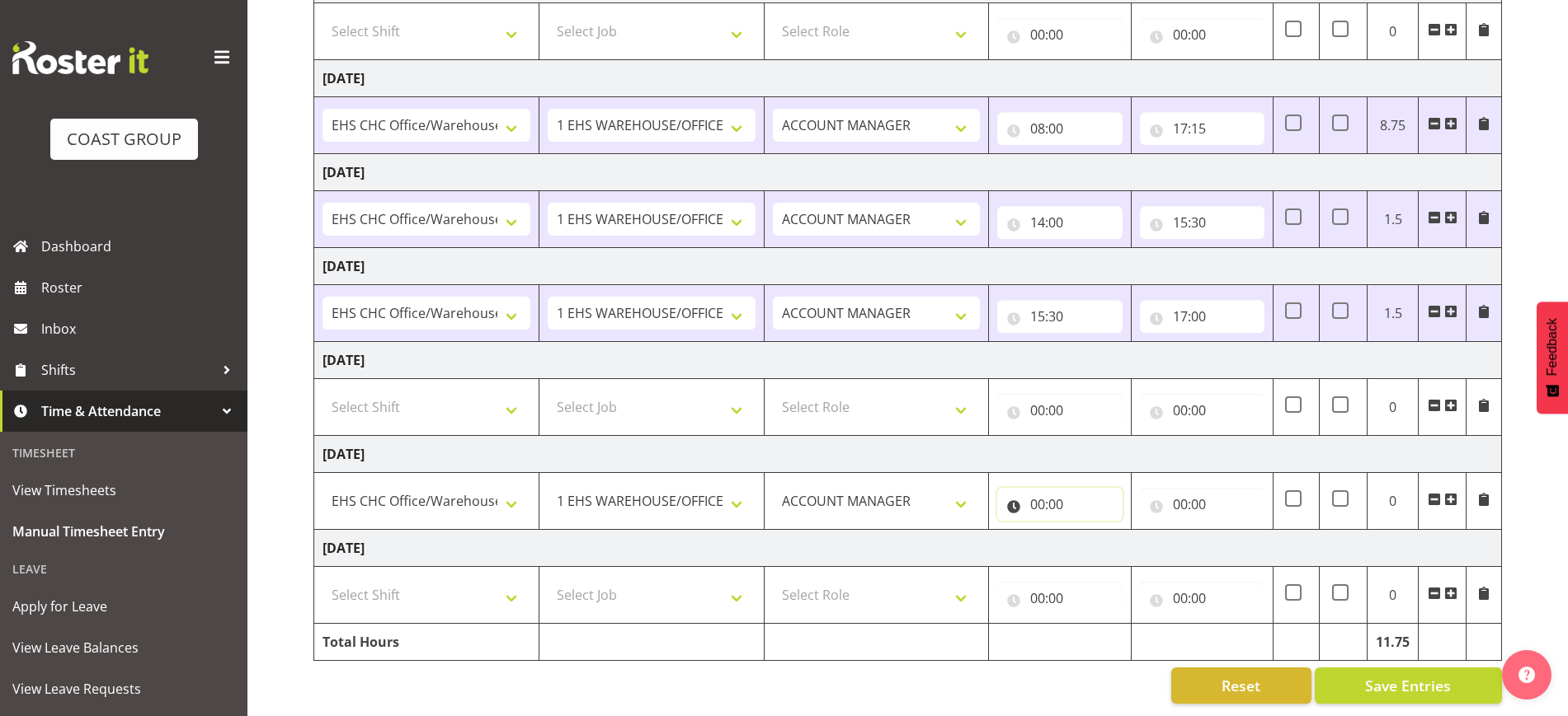
click at [1073, 490] on input "00:00" at bounding box center [1060, 504] width 125 height 33
click at [1108, 533] on select "00 01 02 03 04 05 06 07 08 09 10 11 12 13 14 15 16 17 18 19 20 21 22 23" at bounding box center [1110, 547] width 38 height 33
select select "9"
click at [1091, 531] on select "00 01 02 03 04 05 06 07 08 09 10 11 12 13 14 15 16 17 18 19 20 21 22 23" at bounding box center [1110, 547] width 38 height 33
type input "09:00"
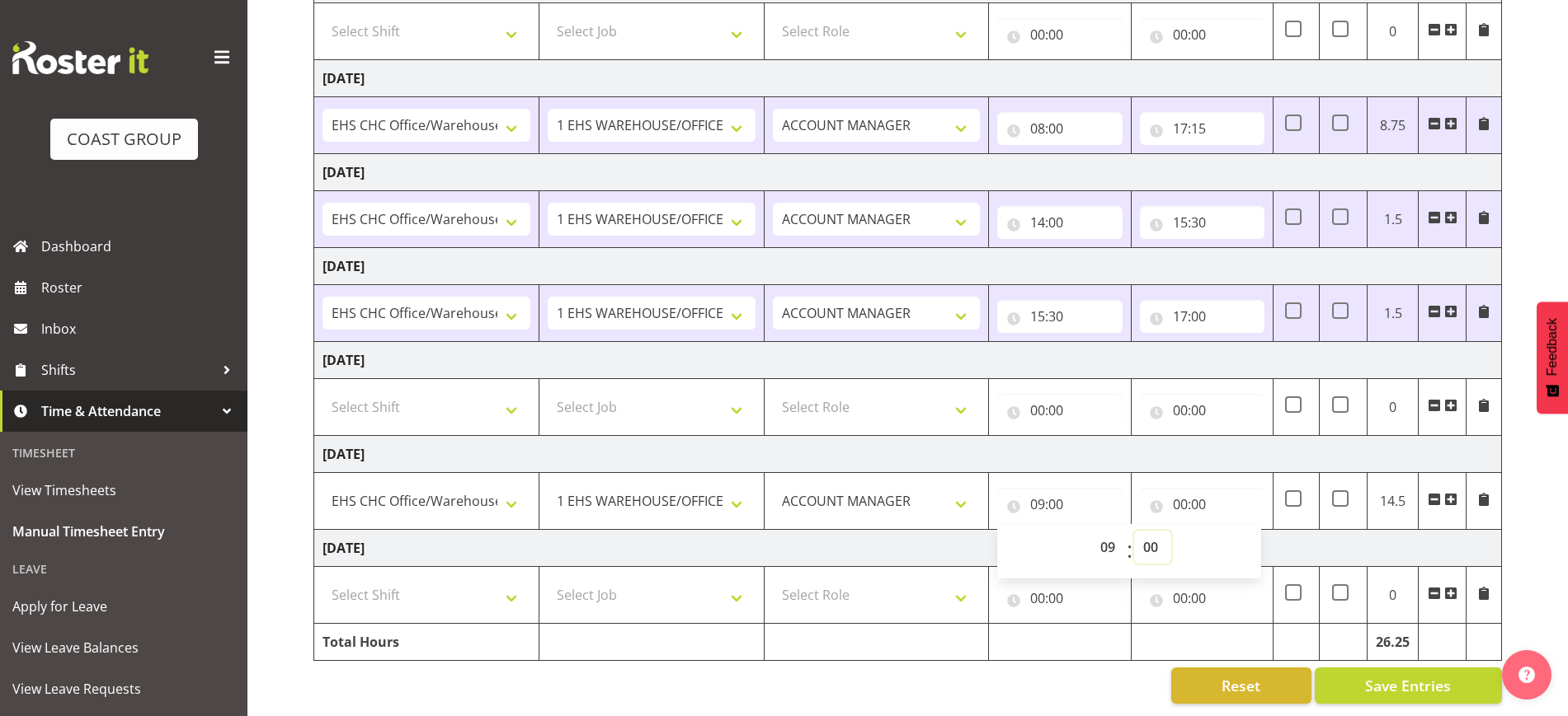
click at [1155, 531] on select "00 01 02 03 04 05 06 07 08 09 10 11 12 13 14 15 16 17 18 19 20 21 22 23 24 25 2…" at bounding box center [1153, 547] width 38 height 33
select select "30"
click at [1134, 531] on select "00 01 02 03 04 05 06 07 08 09 10 11 12 13 14 15 16 17 18 19 20 21 22 23 24 25 2…" at bounding box center [1153, 547] width 38 height 33
type input "09:30"
click at [1233, 489] on input "00:00" at bounding box center [1202, 504] width 125 height 33
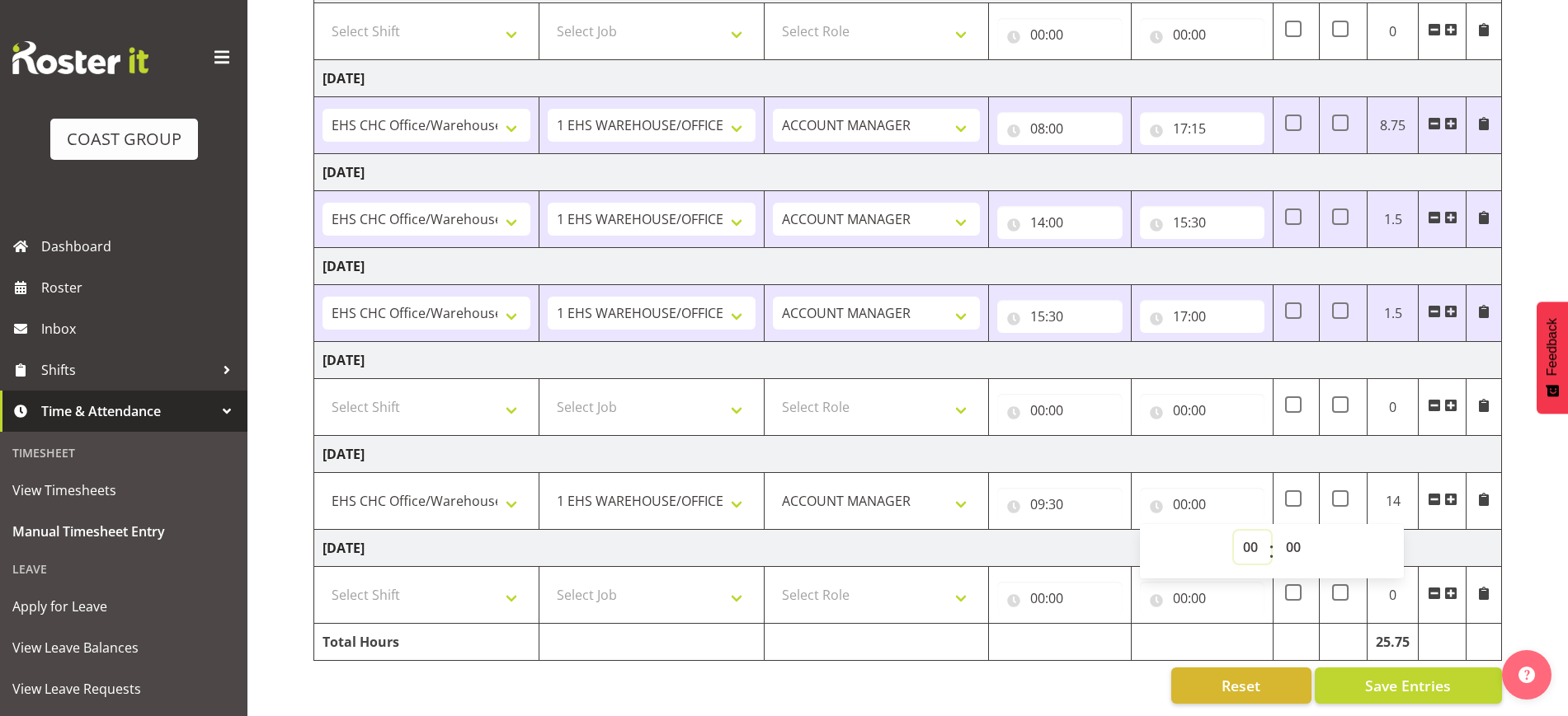
click at [1245, 536] on select "00 01 02 03 04 05 06 07 08 09 10 11 12 13 14 15 16 17 18 19 20 21 22 23" at bounding box center [1252, 547] width 38 height 33
select select "13"
click at [1234, 531] on select "00 01 02 03 04 05 06 07 08 09 10 11 12 13 14 15 16 17 18 19 20 21 22 23" at bounding box center [1252, 547] width 38 height 33
type input "13:00"
click at [1292, 531] on select "00 01 02 03 04 05 06 07 08 09 10 11 12 13 14 15 16 17 18 19 20 21 22 23 24 25 2…" at bounding box center [1296, 547] width 38 height 33
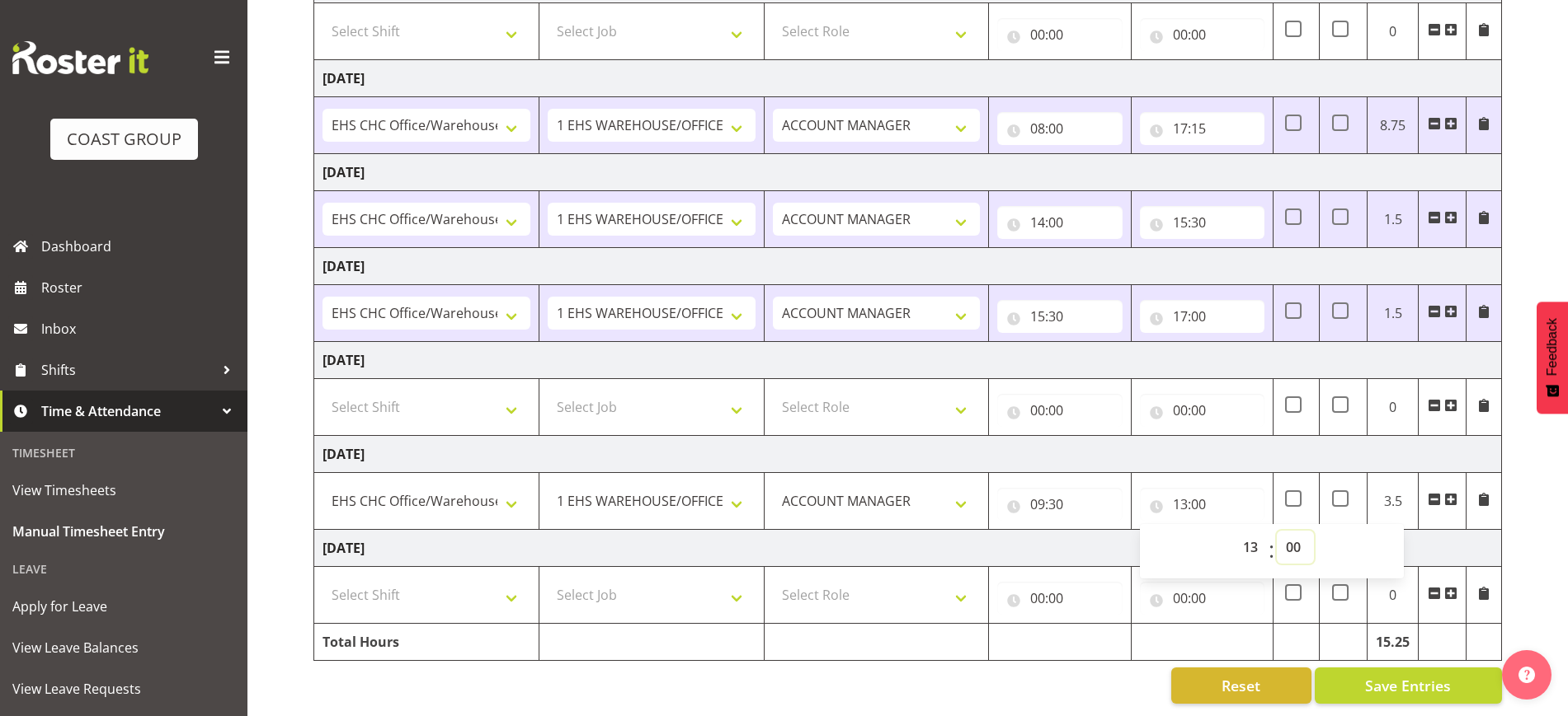
select select "30"
click at [1277, 531] on select "00 01 02 03 04 05 06 07 08 09 10 11 12 13 14 15 16 17 18 19 20 21 22 23 24 25 2…" at bounding box center [1296, 547] width 38 height 33
type input "13:30"
click at [1525, 485] on div "[DATE] - [DATE] MEA - Meal Allowance AWA - Away Allowence Shift Job Role Start …" at bounding box center [941, 278] width 1254 height 876
click at [506, 589] on select "Select Shift Break AHICE Break ATSNZ Break All Blacks casual Break Arts [PERSON…" at bounding box center [426, 594] width 208 height 33
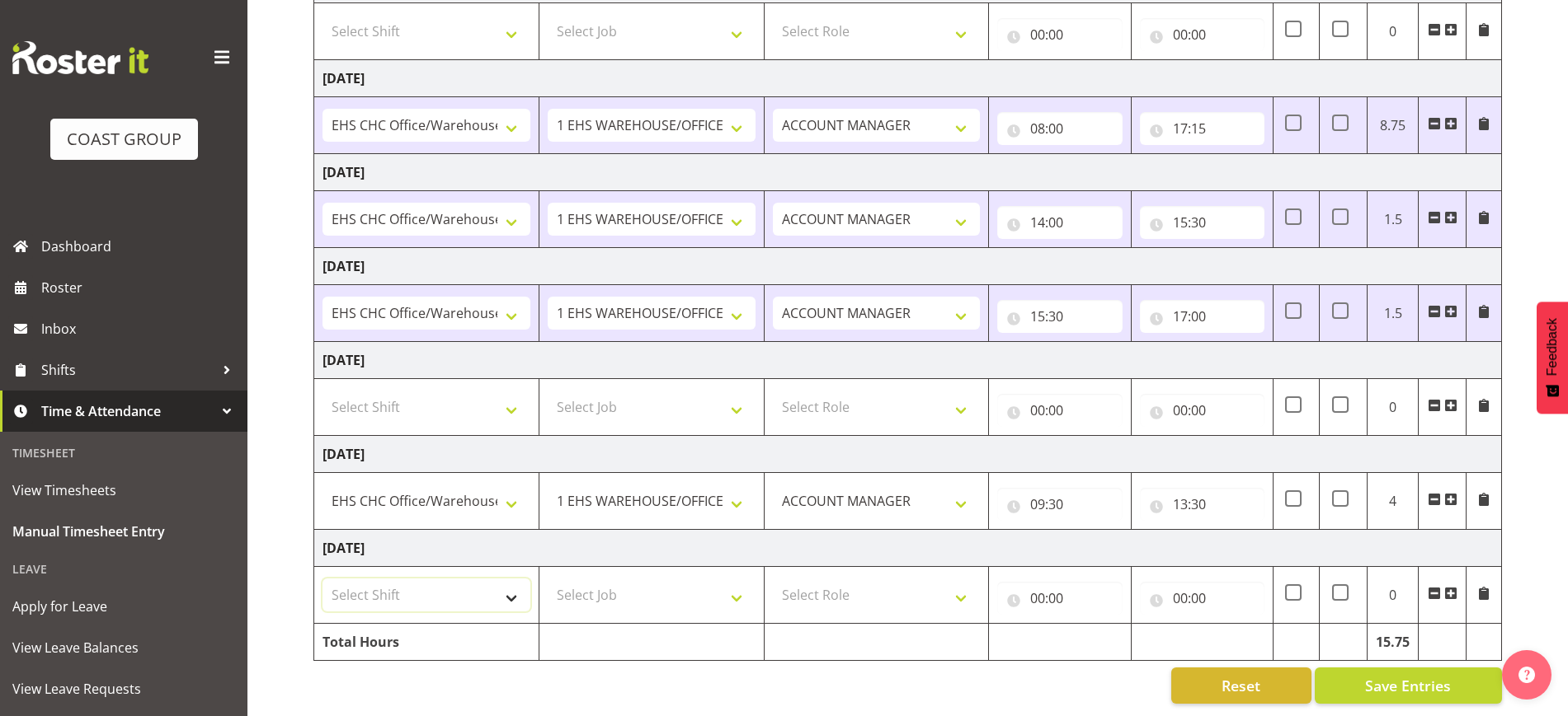
select select "1404"
click at [323, 579] on select "Select Shift Break AHICE Break ATSNZ Break All Blacks casual Break Arts [PERSON…" at bounding box center [426, 594] width 208 height 33
click at [637, 579] on select "Select Job 1 Carlton Events 1 [PERSON_NAME][GEOGRAPHIC_DATA] 1 [PERSON_NAME][GE…" at bounding box center [652, 594] width 208 height 33
select select "69"
click at [548, 579] on select "Select Job 1 Carlton Events 1 [PERSON_NAME][GEOGRAPHIC_DATA] 1 [PERSON_NAME][GE…" at bounding box center [652, 594] width 208 height 33
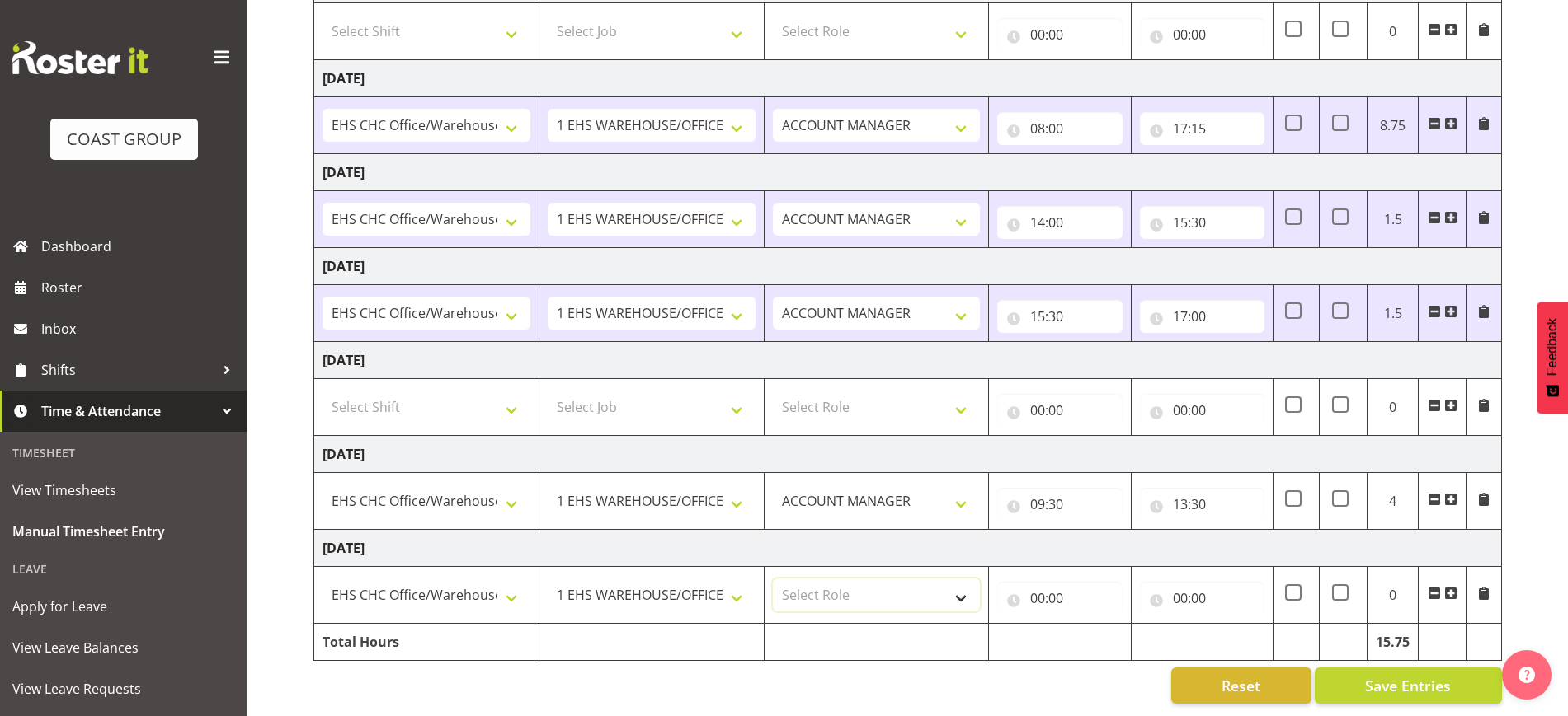
click at [890, 579] on select "Select Role ACCOUNT MANAGER Account Manager" at bounding box center [876, 594] width 208 height 33
select select "197"
click at [773, 579] on select "Select Role ACCOUNT MANAGER Account Manager" at bounding box center [876, 594] width 208 height 33
click at [1063, 582] on input "00:00" at bounding box center [1060, 598] width 125 height 33
click at [1106, 625] on select "00 01 02 03 04 05 06 07 08 09 10 11 12 13 14 15 16 17 18 19 20 21 22 23" at bounding box center [1110, 641] width 38 height 33
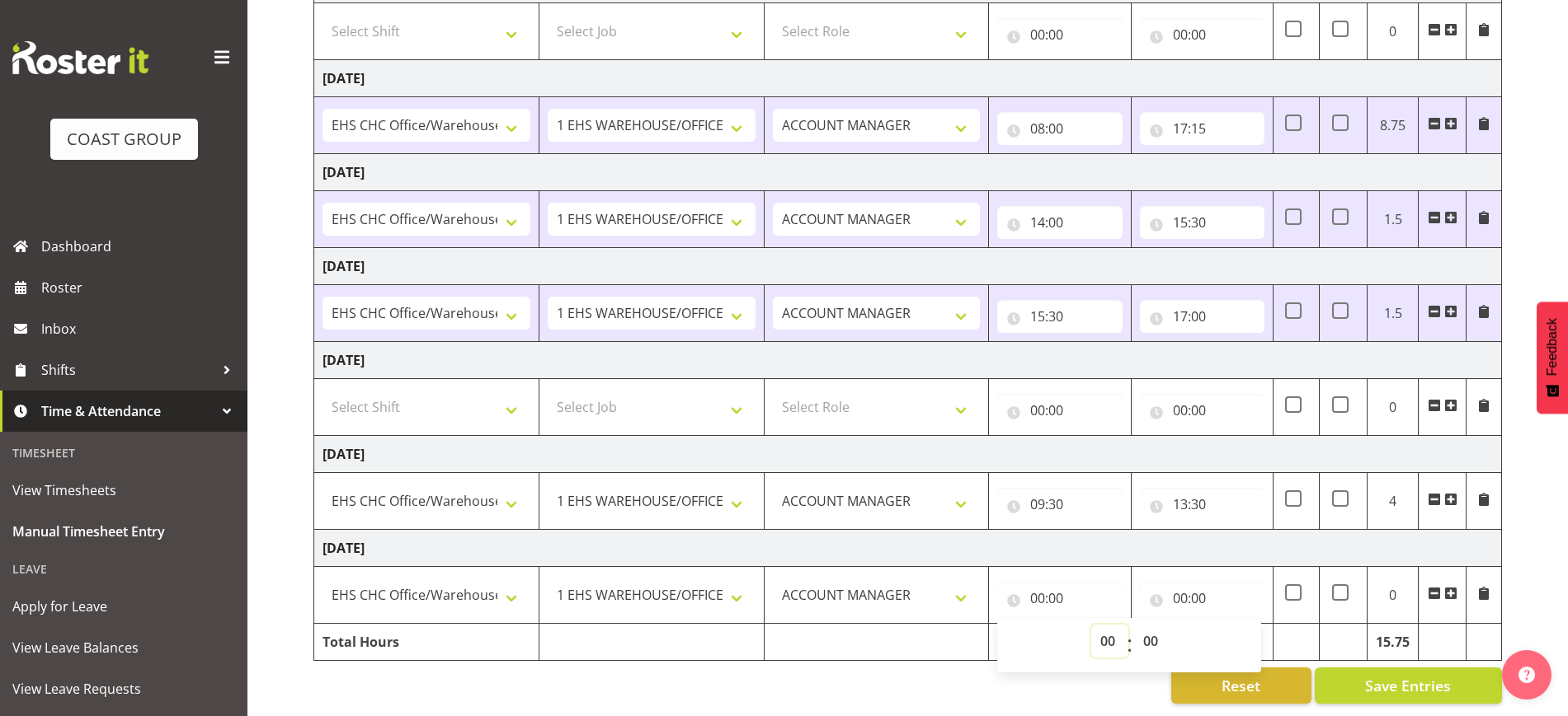
select select "8"
click at [1091, 625] on select "00 01 02 03 04 05 06 07 08 09 10 11 12 13 14 15 16 17 18 19 20 21 22 23" at bounding box center [1110, 641] width 38 height 33
type input "08:00"
click at [1213, 582] on input "00:00" at bounding box center [1202, 598] width 125 height 33
click at [1252, 641] on select "00 01 02 03 04 05 06 07 08 09 10 11 12 13 14 15 16 17 18 19 20 21 22 23" at bounding box center [1252, 641] width 38 height 33
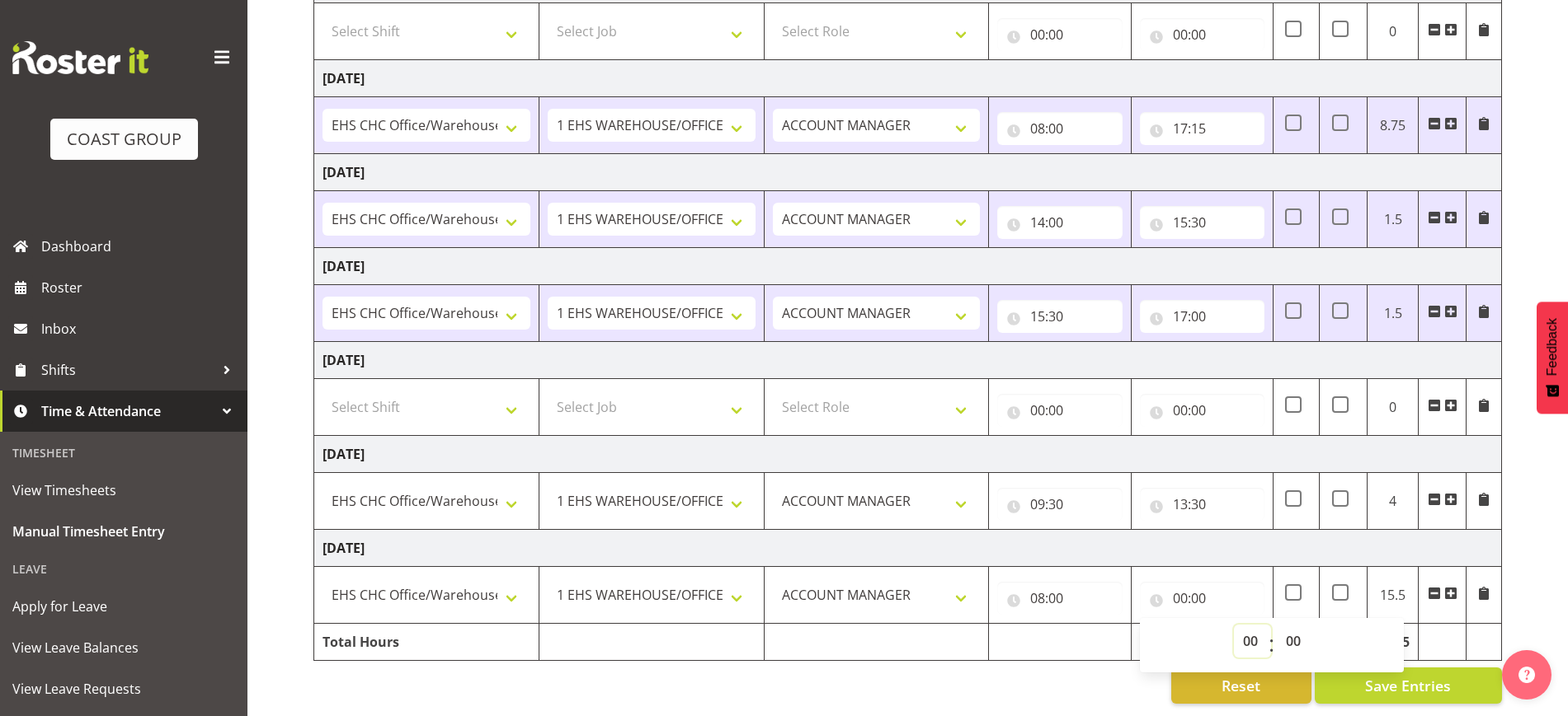
select select "16"
click at [1234, 625] on select "00 01 02 03 04 05 06 07 08 09 10 11 12 13 14 15 16 17 18 19 20 21 22 23" at bounding box center [1252, 641] width 38 height 33
type input "16:00"
click at [1293, 633] on select "00 01 02 03 04 05 06 07 08 09 10 11 12 13 14 15 16 17 18 19 20 21 22 23 24 25 2…" at bounding box center [1296, 641] width 38 height 33
select select "30"
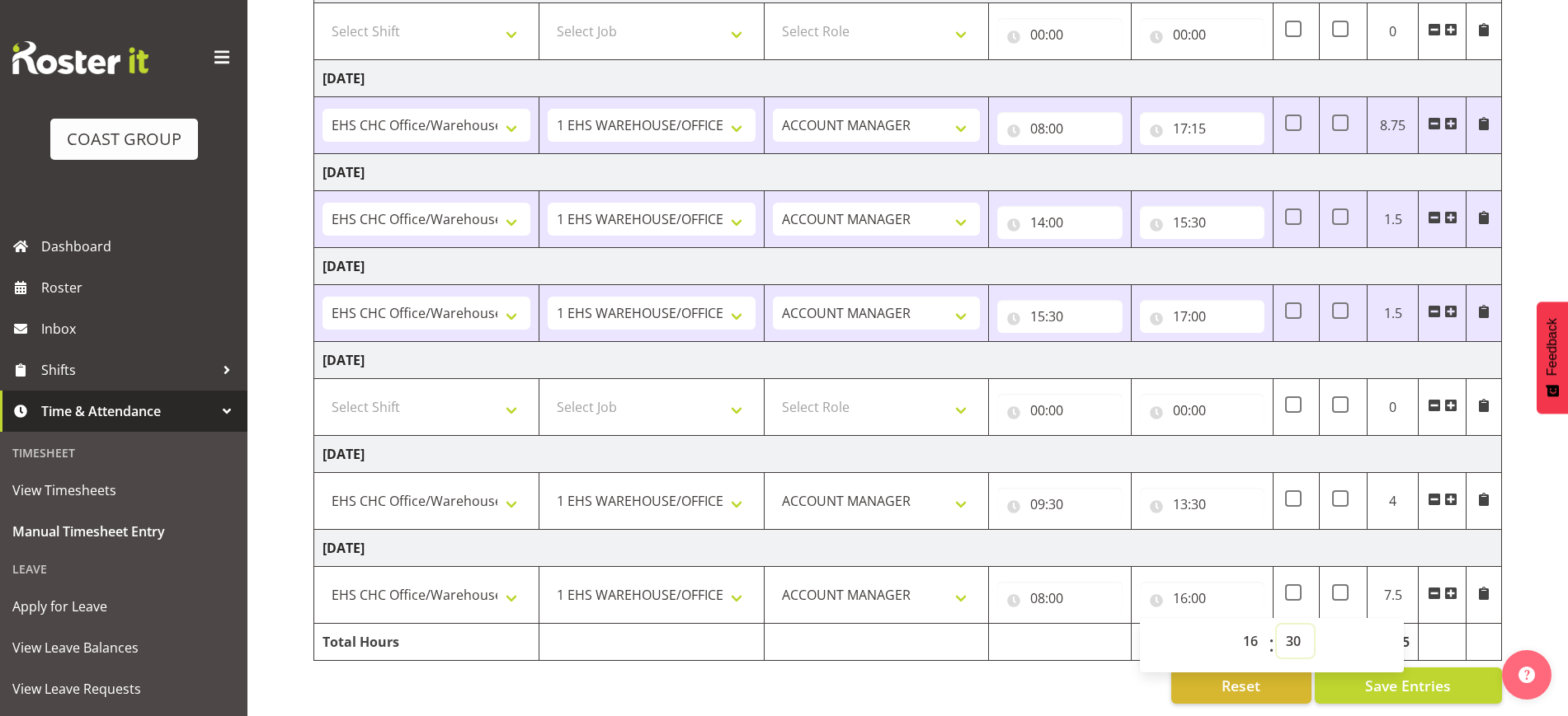
click at [1277, 625] on select "00 01 02 03 04 05 06 07 08 09 10 11 12 13 14 15 16 17 18 19 20 21 22 23 24 25 2…" at bounding box center [1296, 641] width 38 height 33
type input "16:30"
click at [1520, 521] on div "[DATE] - [DATE] MEA - Meal Allowance AWA - Away Allowence Shift Job Role Start …" at bounding box center [941, 278] width 1254 height 876
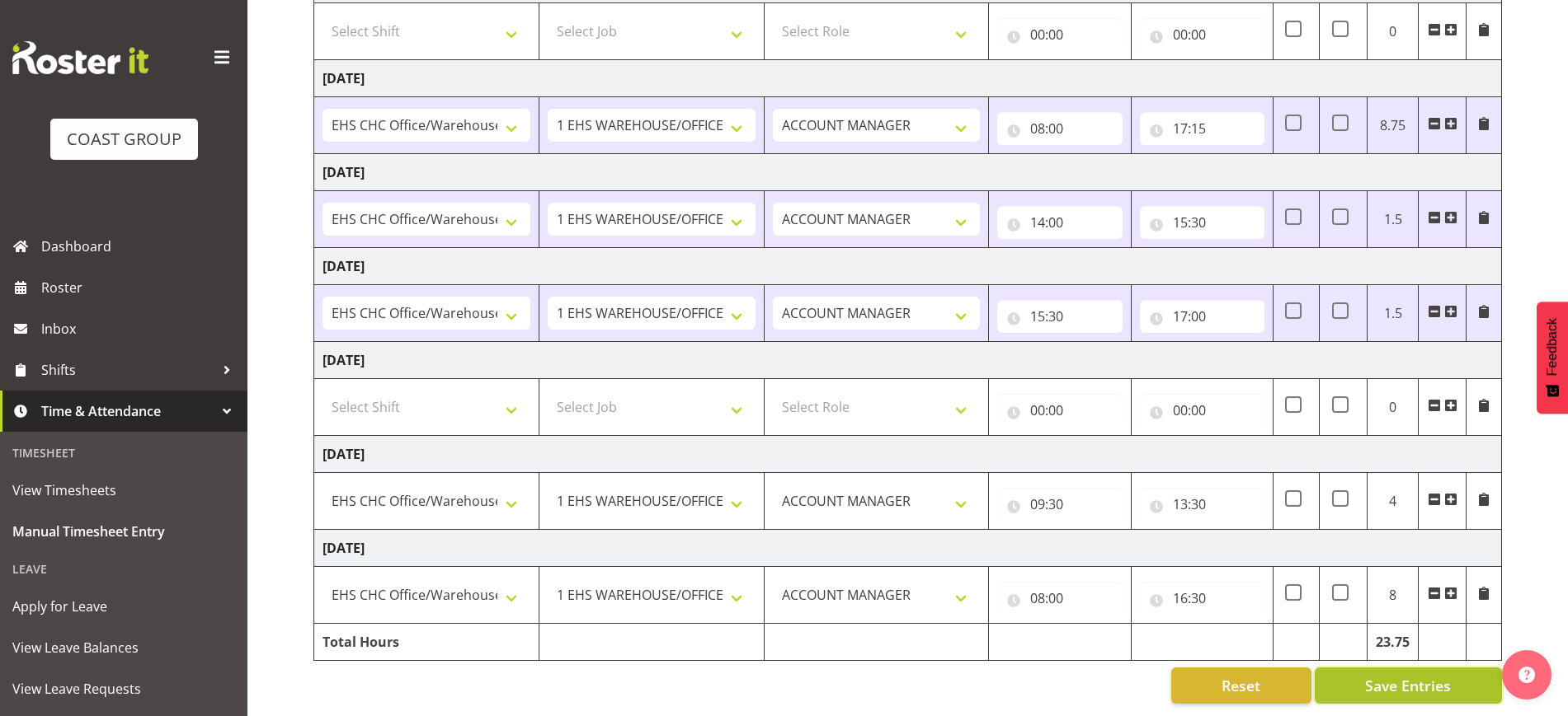
click at [1431, 675] on span "Save Entries" at bounding box center [1408, 686] width 86 height 22
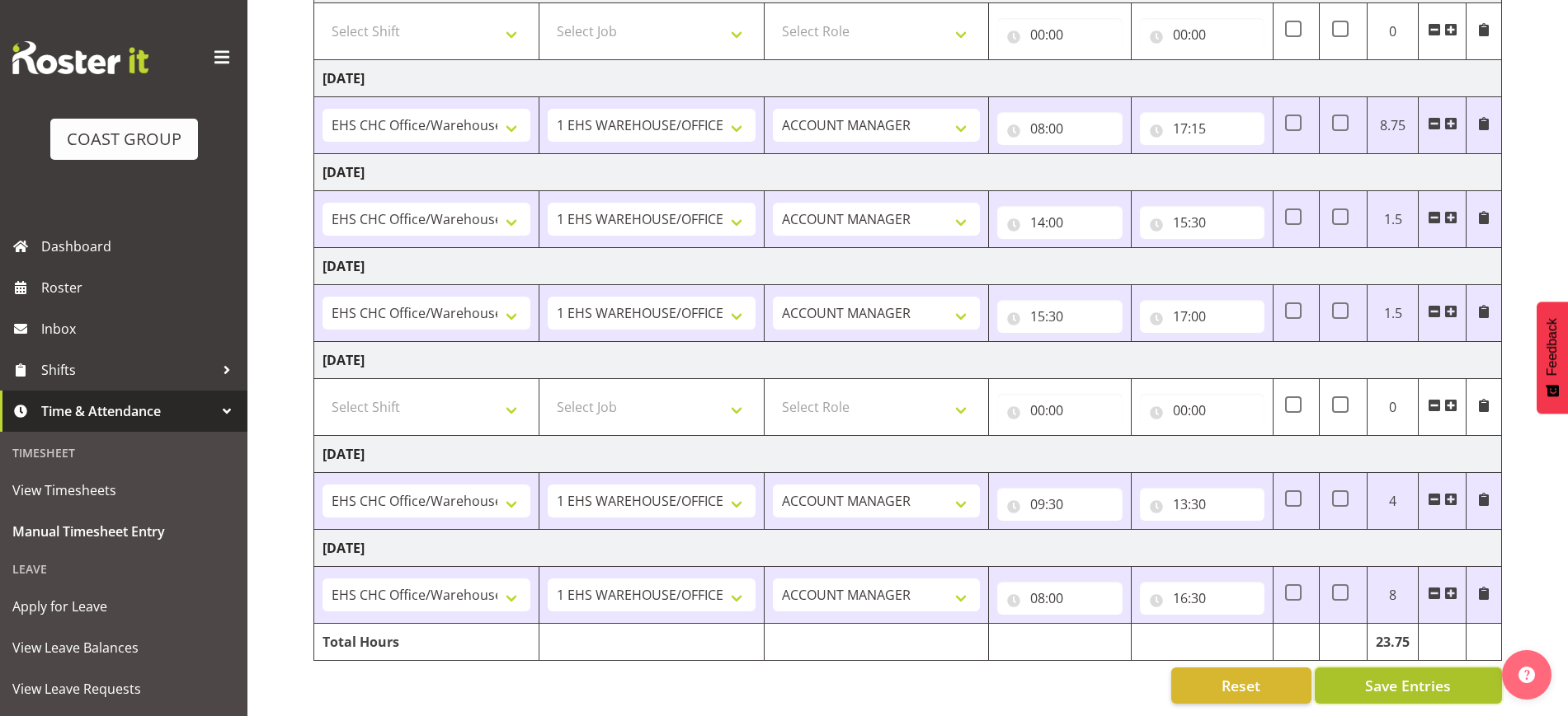
click at [1410, 675] on span "Save Entries" at bounding box center [1408, 686] width 86 height 22
click at [1104, 301] on input "15:30" at bounding box center [1060, 315] width 125 height 33
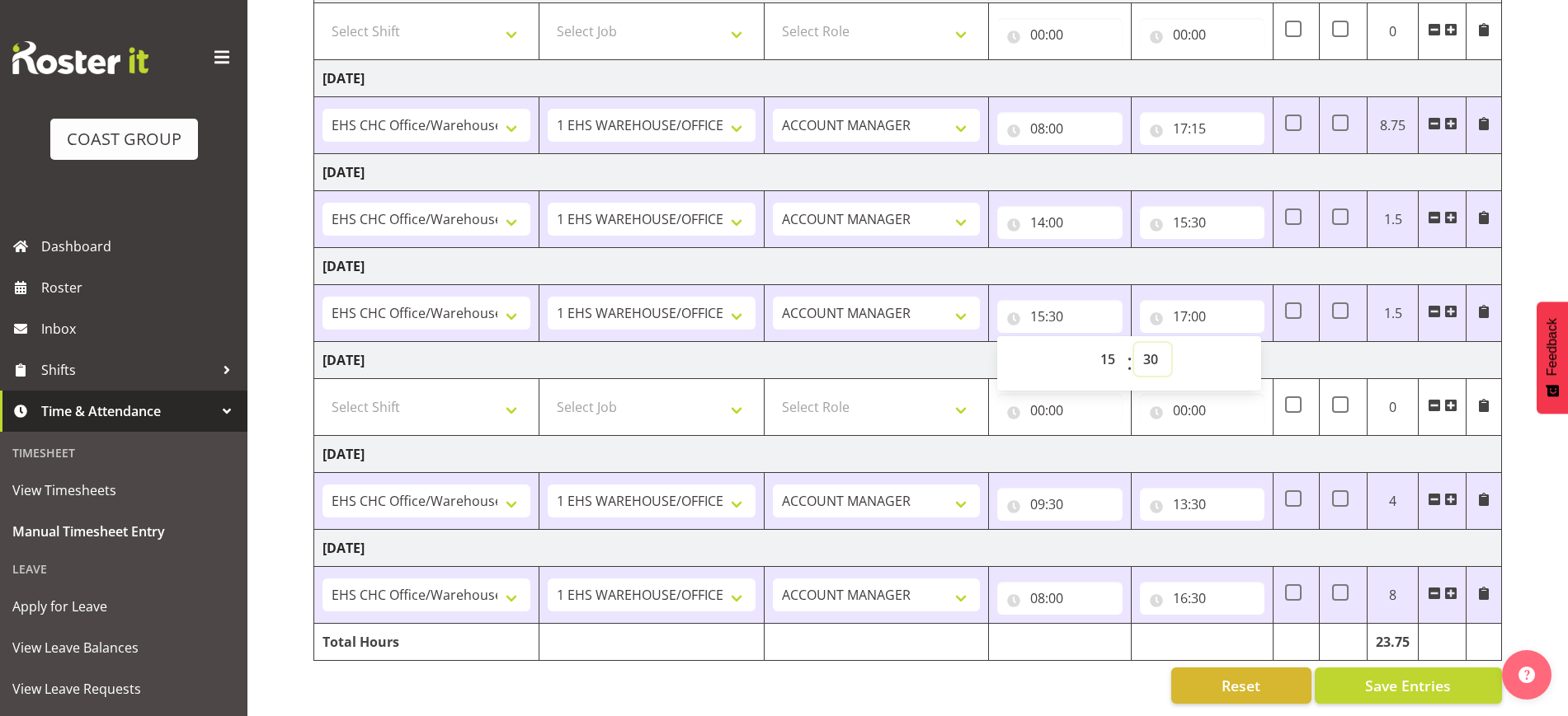
click at [1143, 343] on select "00 01 02 03 04 05 06 07 08 09 10 11 12 13 14 15 16 17 18 19 20 21 22 23 24 25 2…" at bounding box center [1153, 359] width 38 height 33
select select "15"
click at [1134, 343] on select "00 01 02 03 04 05 06 07 08 09 10 11 12 13 14 15 16 17 18 19 20 21 22 23 24 25 2…" at bounding box center [1153, 359] width 38 height 33
type input "15:15"
click at [1533, 560] on div "[DATE] - [DATE] MEA - Meal Allowance AWA - Away Allowence Shift Job Role Start …" at bounding box center [941, 278] width 1254 height 876
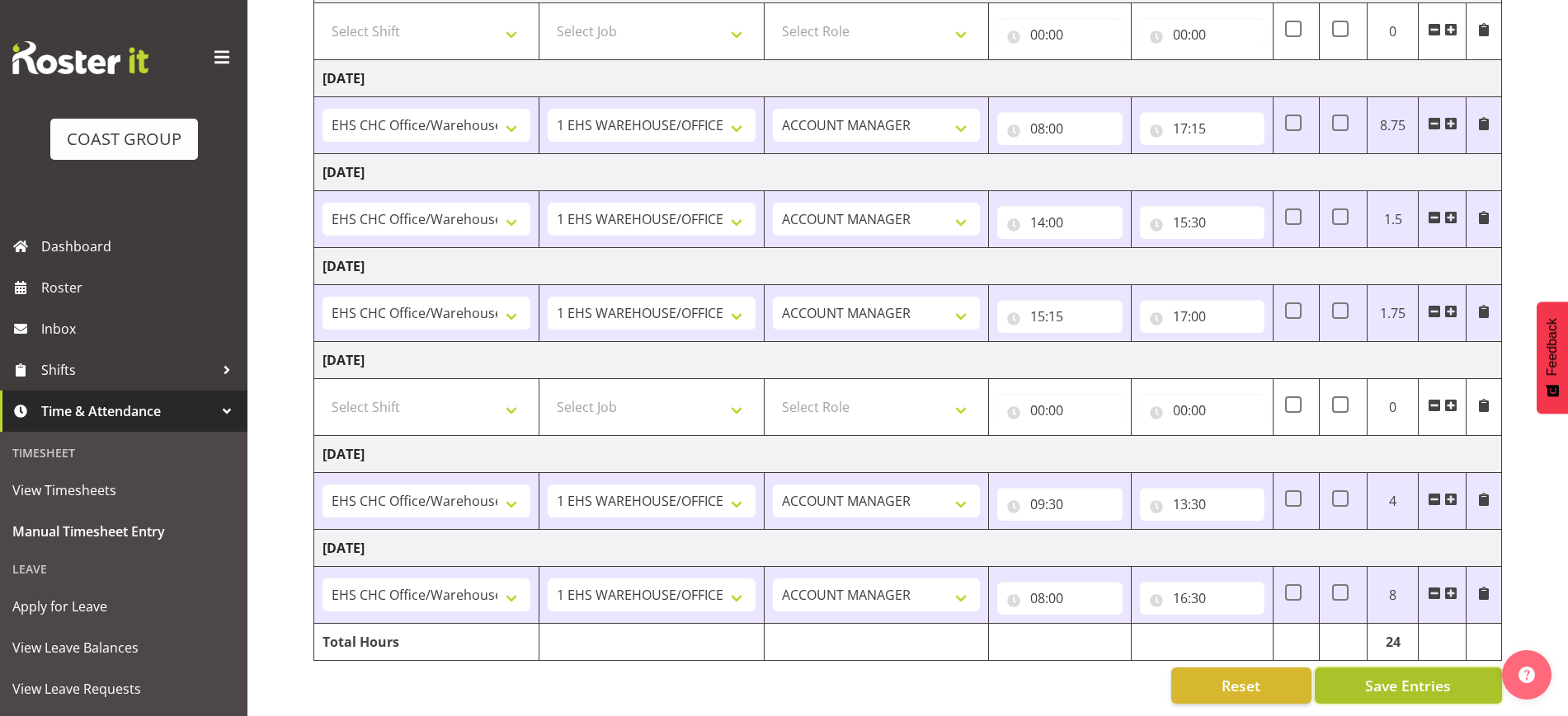
click at [1446, 675] on span "Save Entries" at bounding box center [1408, 686] width 86 height 22
